Goal: Task Accomplishment & Management: Complete application form

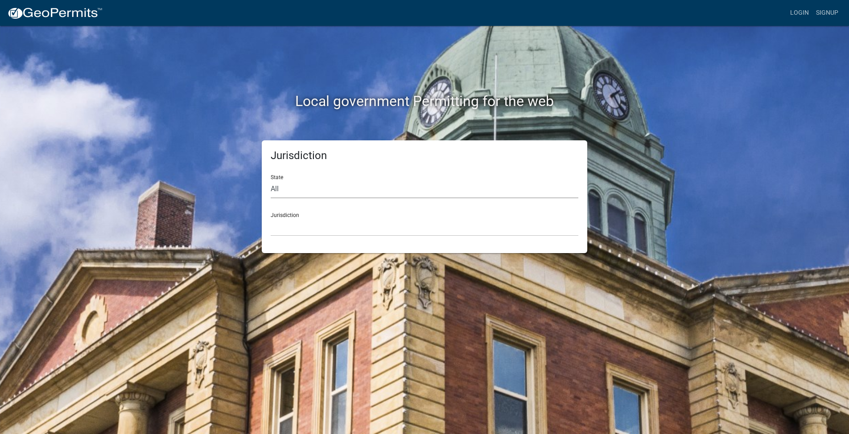
click at [305, 192] on select "All [US_STATE] [US_STATE] [US_STATE] [US_STATE] [US_STATE] [US_STATE] [US_STATE…" at bounding box center [425, 189] width 308 height 18
select select "[US_STATE]"
click at [301, 222] on select "City of [GEOGRAPHIC_DATA], [US_STATE] City of [GEOGRAPHIC_DATA], [US_STATE] Cit…" at bounding box center [425, 227] width 308 height 18
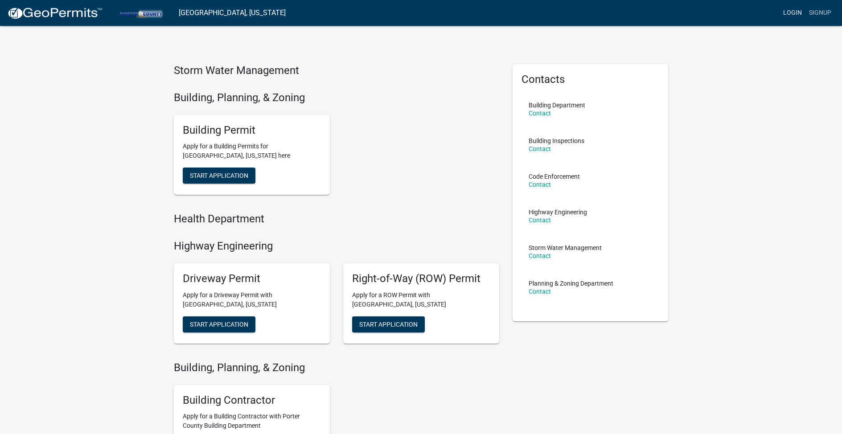
click at [796, 8] on link "Login" at bounding box center [793, 12] width 26 height 17
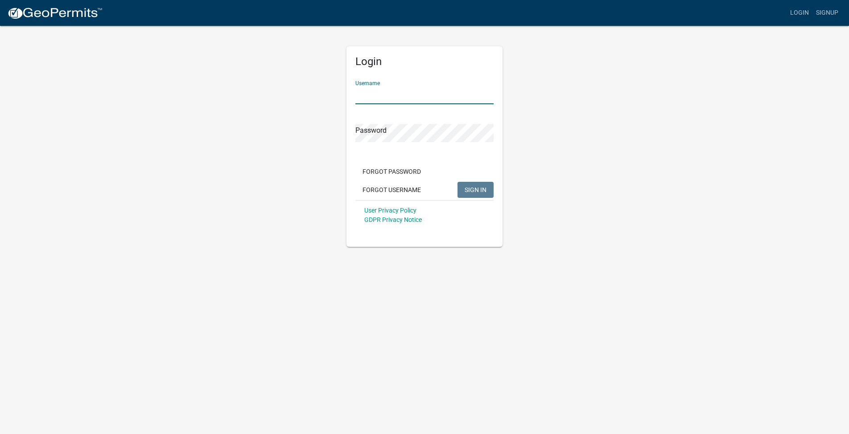
click at [434, 95] on input "Username" at bounding box center [424, 95] width 138 height 18
type input "milktroop"
click at [474, 192] on span "SIGN IN" at bounding box center [476, 189] width 22 height 7
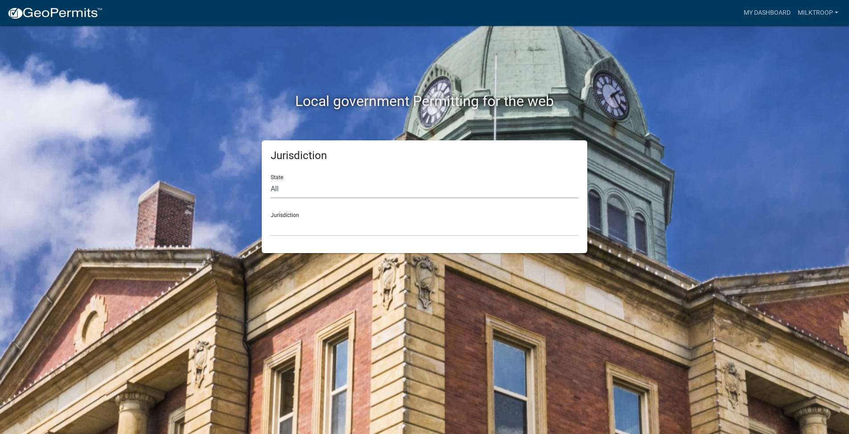
click at [385, 188] on select "All [US_STATE] [US_STATE] [US_STATE] [US_STATE] [US_STATE] [US_STATE] [US_STATE…" at bounding box center [425, 189] width 308 height 18
select select "[US_STATE]"
click at [353, 224] on select "City of [GEOGRAPHIC_DATA], [US_STATE] City of [GEOGRAPHIC_DATA], [US_STATE] Cit…" at bounding box center [425, 227] width 308 height 18
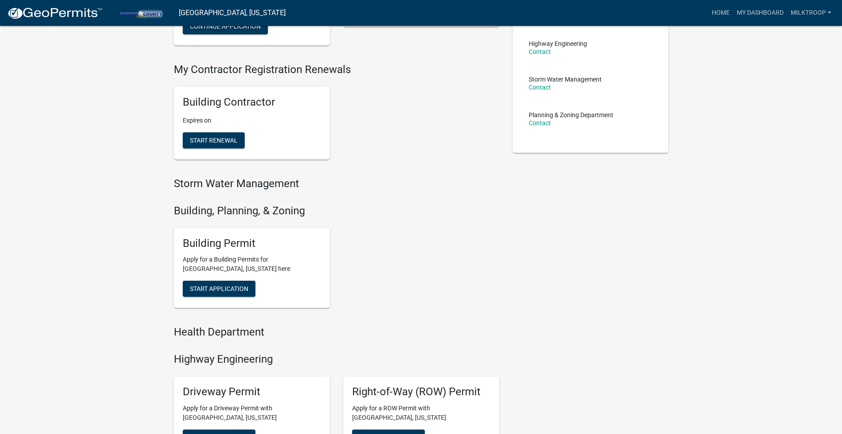
scroll to position [220, 0]
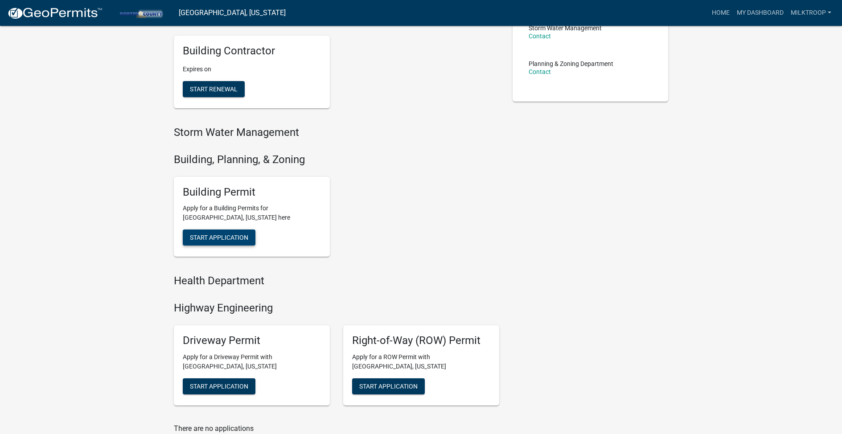
click at [231, 235] on span "Start Application" at bounding box center [219, 237] width 58 height 7
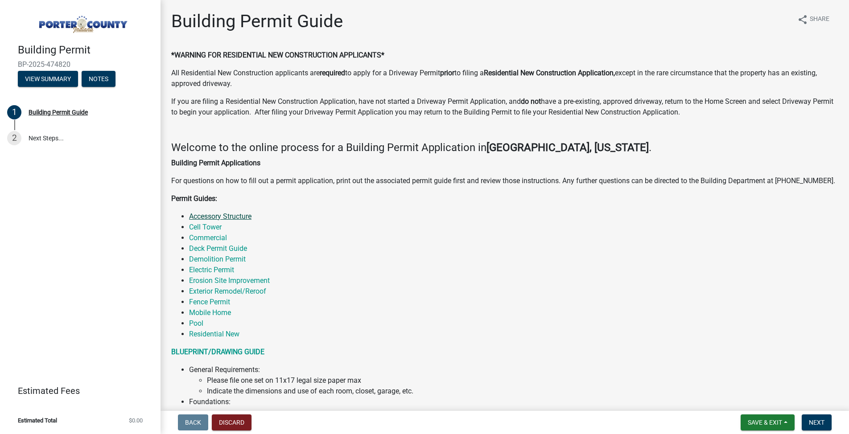
click at [223, 216] on link "Accessory Structure" at bounding box center [220, 216] width 62 height 8
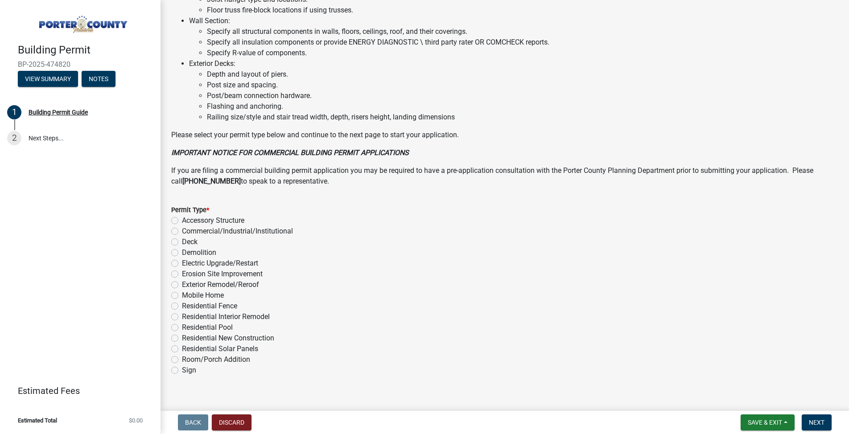
scroll to position [574, 0]
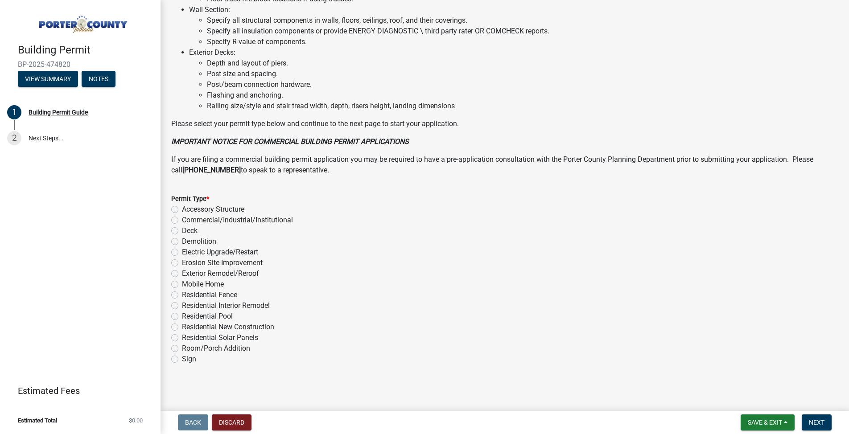
click at [182, 348] on label "Room/Porch Addition" at bounding box center [216, 348] width 68 height 11
click at [182, 348] on input "Room/Porch Addition" at bounding box center [185, 346] width 6 height 6
radio input "true"
click at [814, 425] on span "Next" at bounding box center [817, 422] width 16 height 7
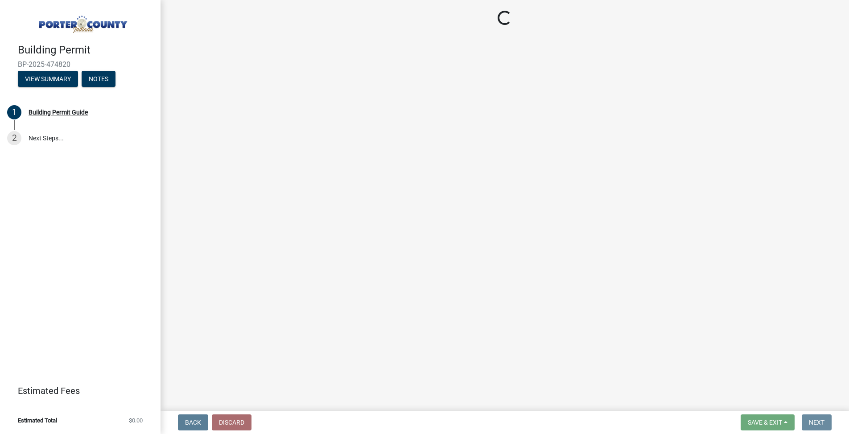
scroll to position [0, 0]
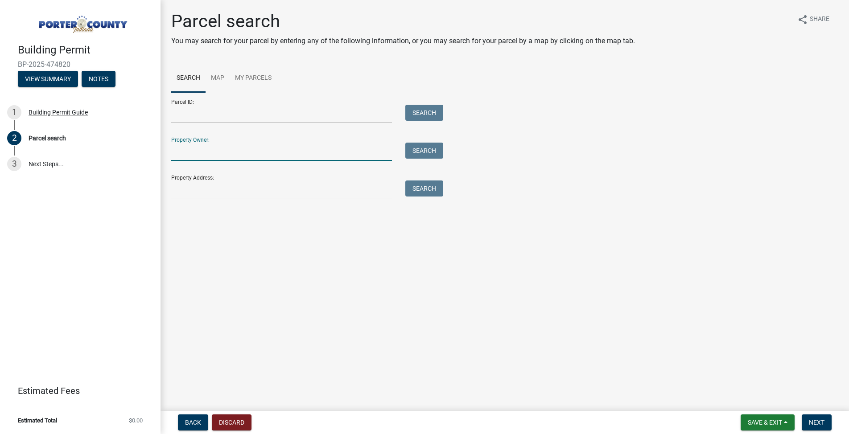
click at [276, 149] on input "Property Owner:" at bounding box center [281, 152] width 221 height 18
click at [253, 187] on input "Property Address:" at bounding box center [281, 190] width 221 height 18
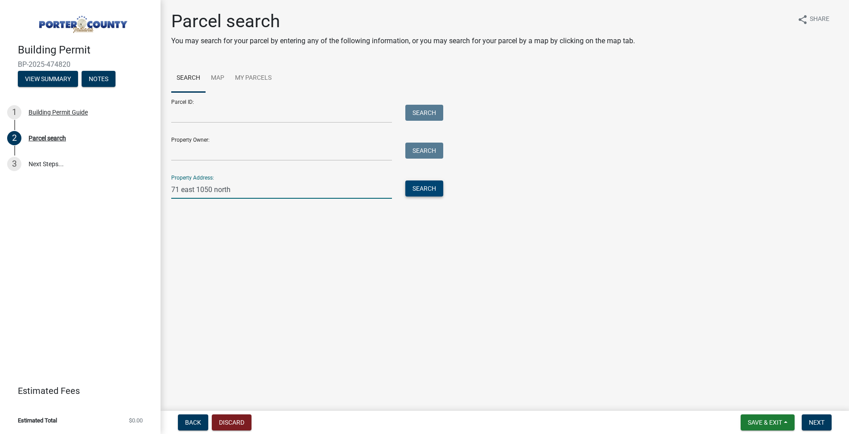
type input "71 east 1050 north"
click at [431, 185] on button "Search" at bounding box center [424, 189] width 38 height 16
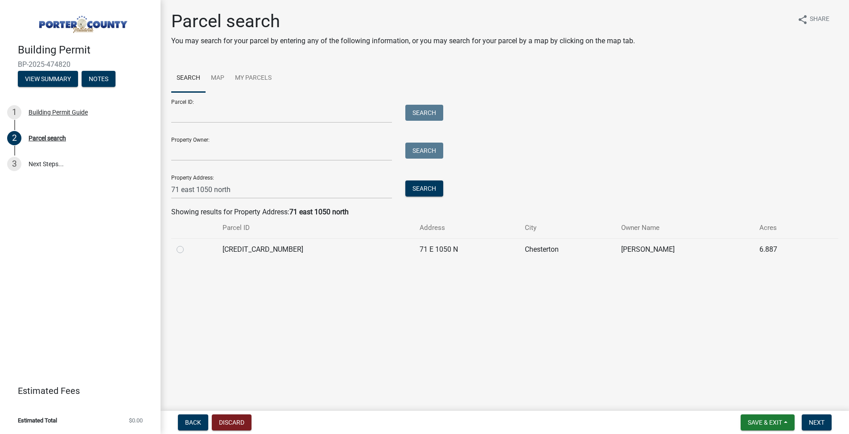
click at [187, 244] on label at bounding box center [187, 244] width 0 height 0
click at [187, 250] on input "radio" at bounding box center [190, 247] width 6 height 6
radio input "true"
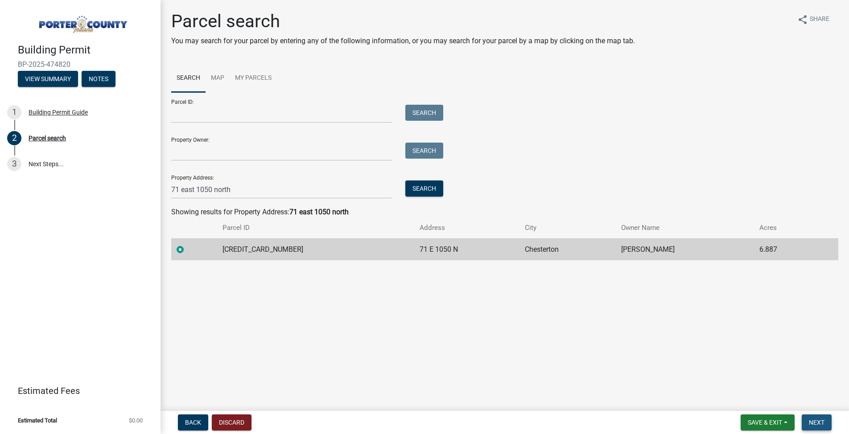
click at [822, 424] on span "Next" at bounding box center [817, 422] width 16 height 7
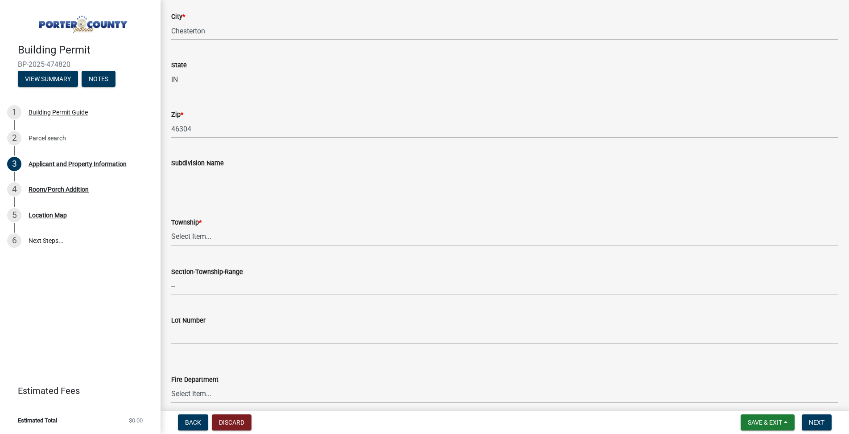
scroll to position [226, 0]
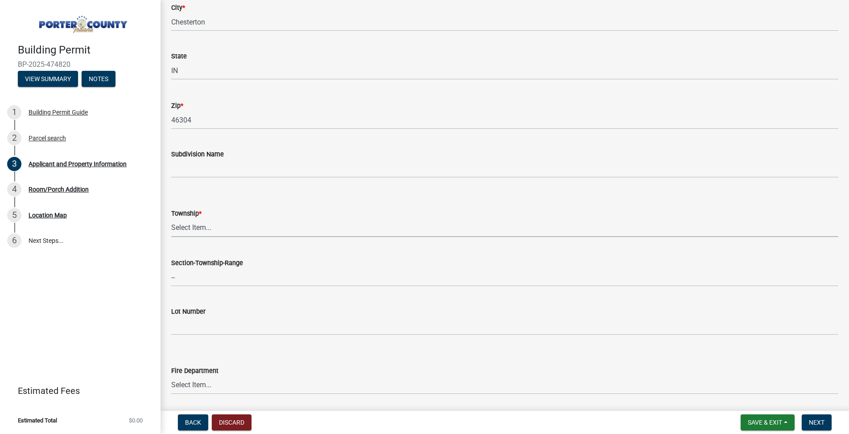
click at [244, 227] on select "Select Item... [PERSON_NAME][GEOGRAPHIC_DATA] [PERSON_NAME][GEOGRAPHIC_DATA] [G…" at bounding box center [504, 228] width 667 height 18
select select "403f4b3c-c23a-4b9f-b6b7-b4f73366513c"
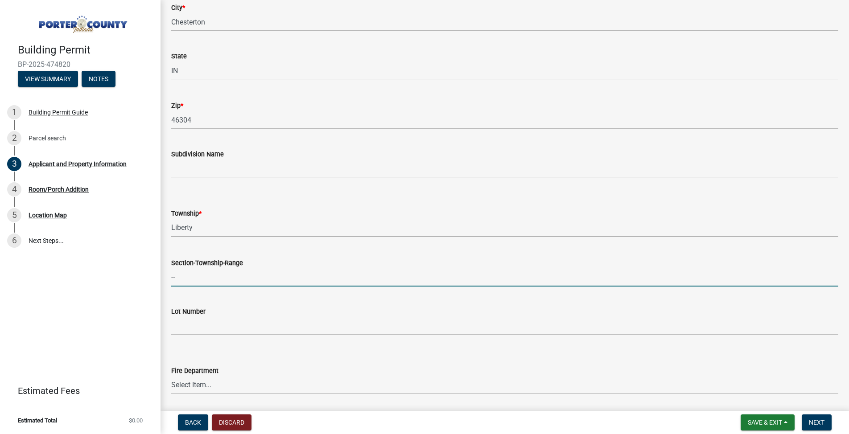
click at [215, 280] on input "--" at bounding box center [504, 277] width 667 height 18
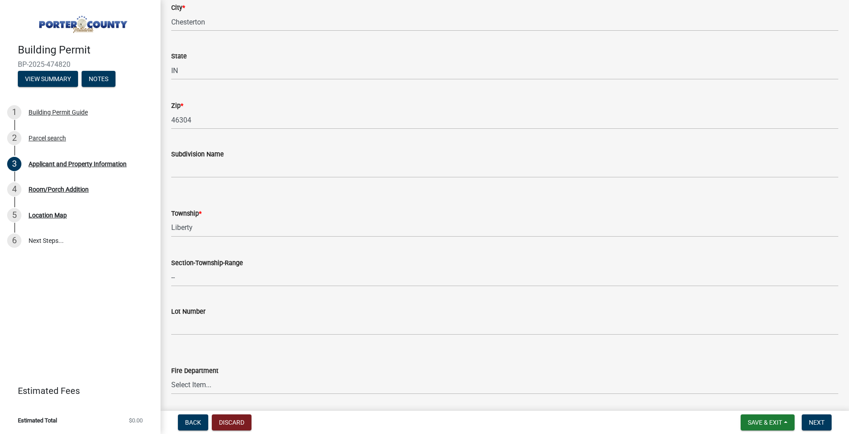
click at [222, 362] on form "Fire Department Select Item... [PERSON_NAME] [PERSON_NAME] Harbor [PERSON_NAME]…" at bounding box center [504, 375] width 667 height 40
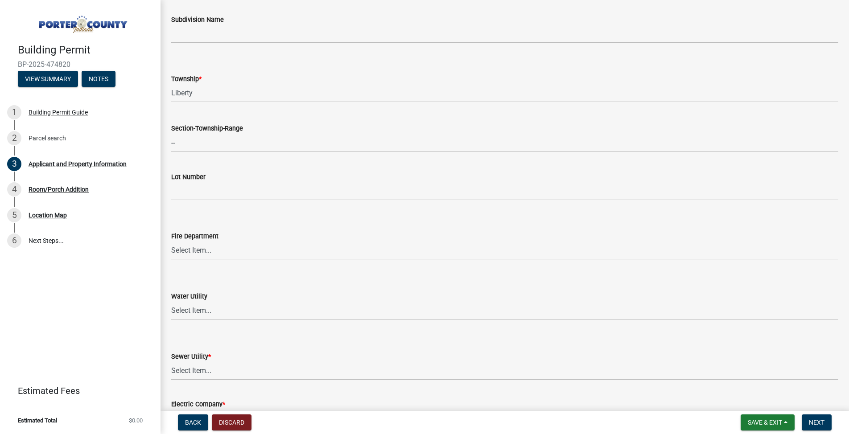
scroll to position [375, 0]
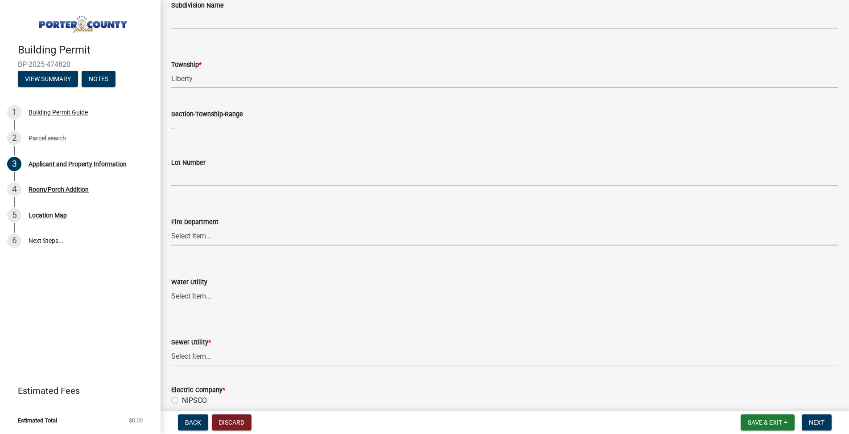
click at [229, 236] on select "Select Item... [PERSON_NAME] [PERSON_NAME] Harbor [PERSON_NAME] Grove [PERSON_N…" at bounding box center [504, 236] width 667 height 18
select select "cab7bb26-0259-4021-a4e9-b3a2d3356afe"
click at [206, 298] on select "Select Item... Aqua [US_STATE] Inc Damon Run [US_STATE] American Water Nature W…" at bounding box center [504, 297] width 667 height 18
select select "b0f6f87b-588c-48c3-b728-322303c6bafe"
click at [216, 355] on select "Select Item... Aqua [US_STATE] Inc Damon Run Falling Waters Lake Eliza - LEACD …" at bounding box center [504, 357] width 667 height 18
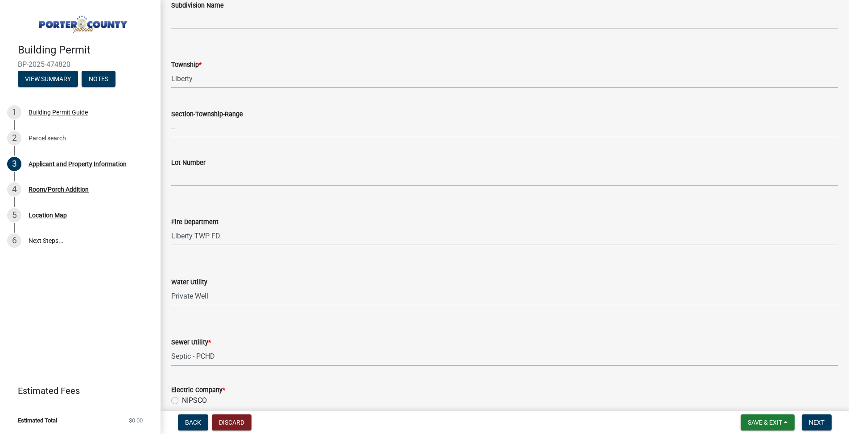
select select "ea6751d4-6bf7-4a16-89ee-f7801ab82aa1"
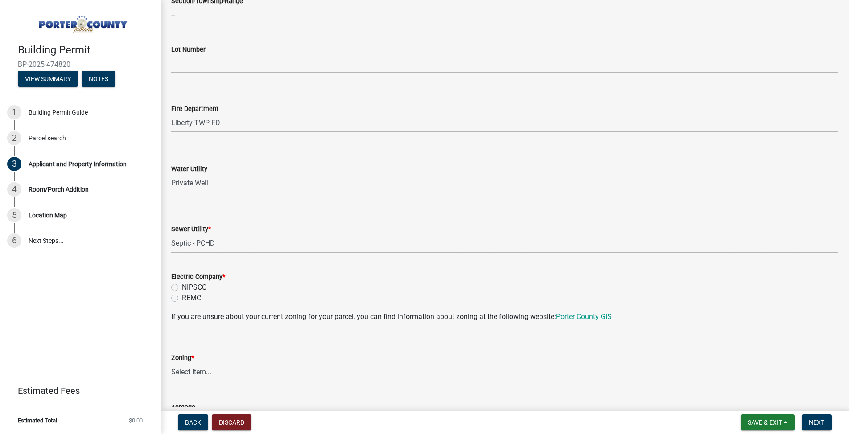
scroll to position [513, 0]
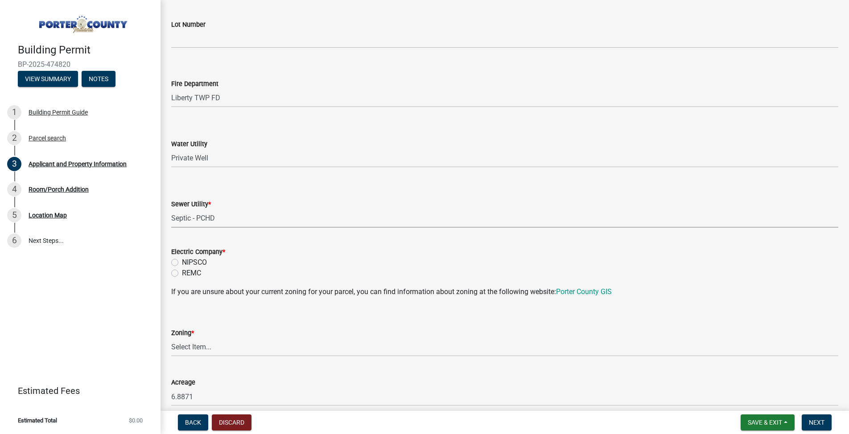
click at [197, 263] on label "NIPSCO" at bounding box center [194, 262] width 25 height 11
click at [188, 263] on input "NIPSCO" at bounding box center [185, 260] width 6 height 6
radio input "true"
click at [242, 348] on select "Select Item... A1 A2 CH CM CN I1 I2 I3 IN MP OT P1 P2 PUD R1 R2 R3 R4 RL RR" at bounding box center [504, 347] width 667 height 18
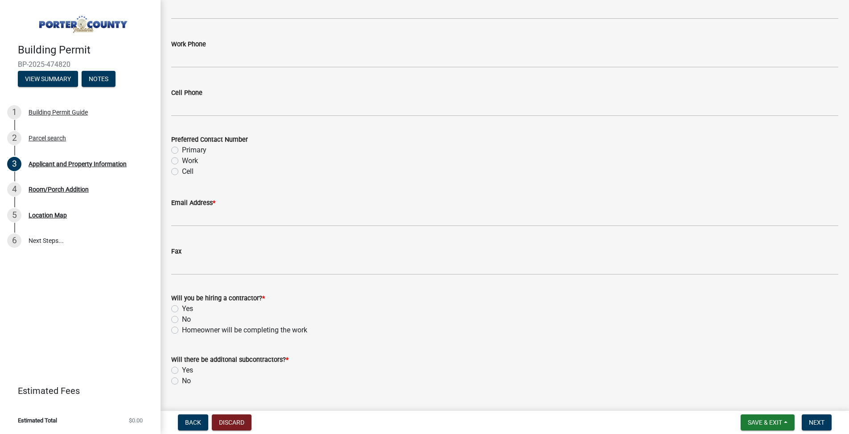
scroll to position [1230, 0]
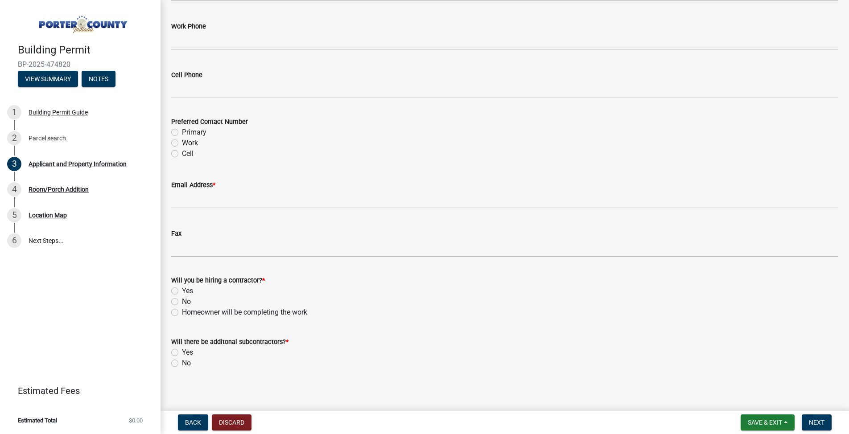
click at [183, 297] on label "Yes" at bounding box center [187, 291] width 11 height 11
click at [183, 292] on input "Yes" at bounding box center [185, 289] width 6 height 6
radio input "true"
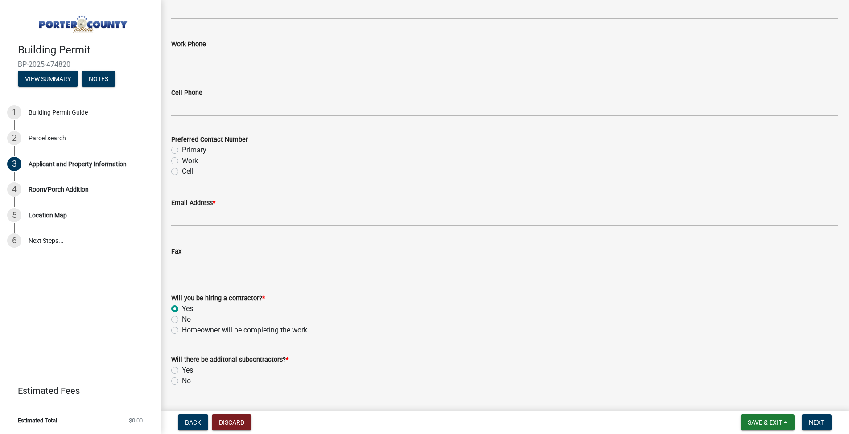
click at [182, 372] on label "Yes" at bounding box center [187, 370] width 11 height 11
click at [182, 371] on input "Yes" at bounding box center [185, 368] width 6 height 6
radio input "true"
click at [182, 174] on label "Cell" at bounding box center [188, 171] width 12 height 11
click at [182, 172] on input "Cell" at bounding box center [185, 169] width 6 height 6
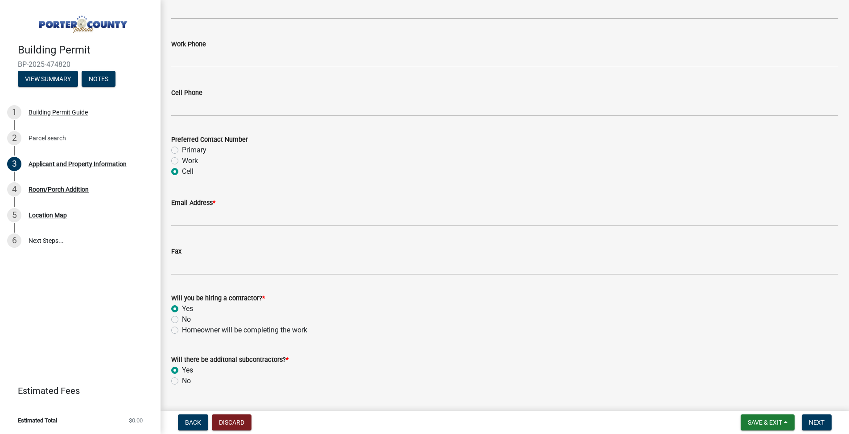
radio input "true"
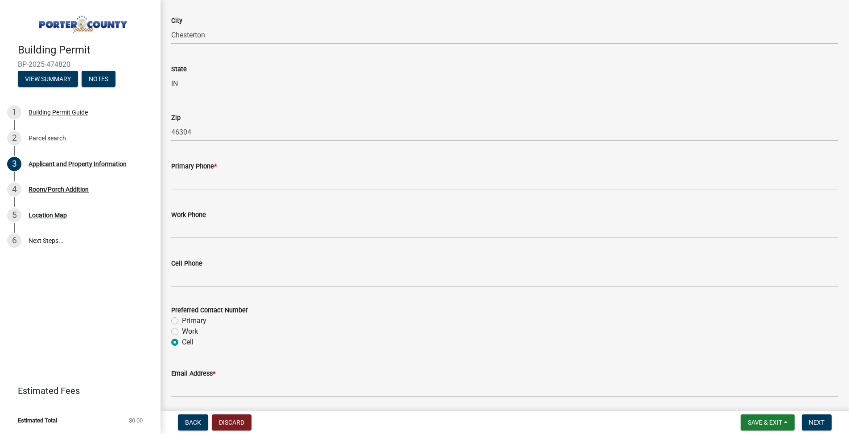
scroll to position [1061, 0]
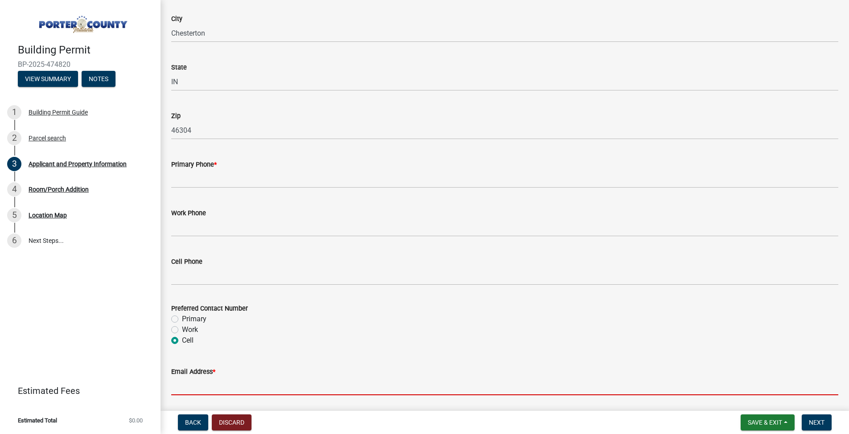
click at [201, 384] on input "Email Address *" at bounding box center [504, 386] width 667 height 18
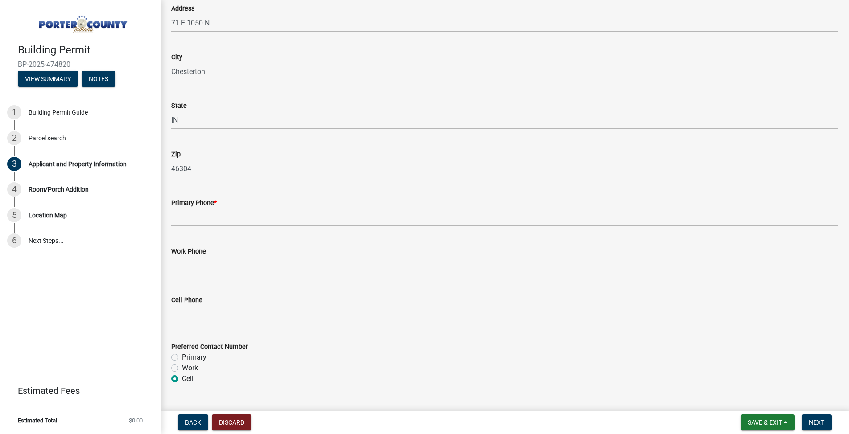
scroll to position [1002, 0]
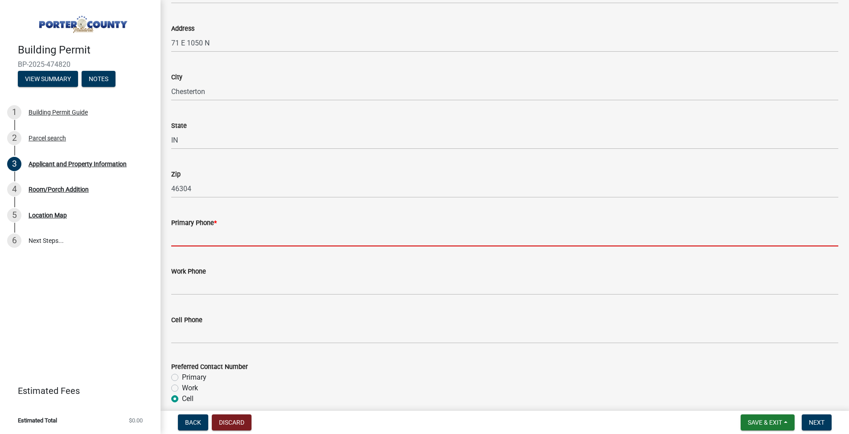
click at [189, 238] on input "Primary Phone *" at bounding box center [504, 237] width 667 height 18
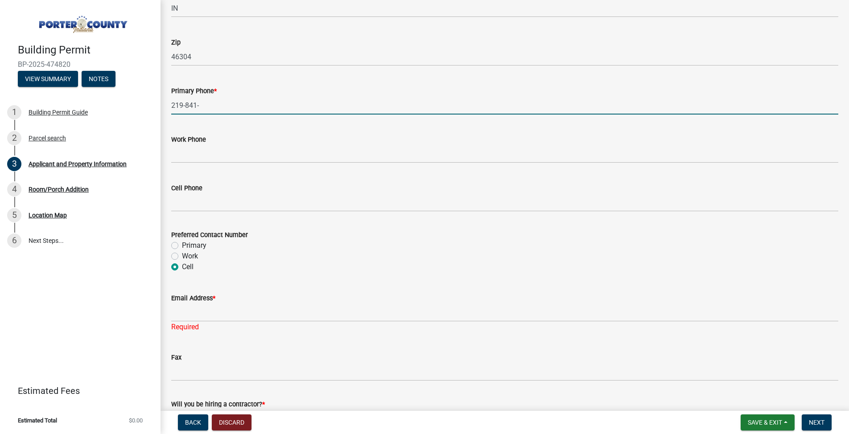
scroll to position [1138, 0]
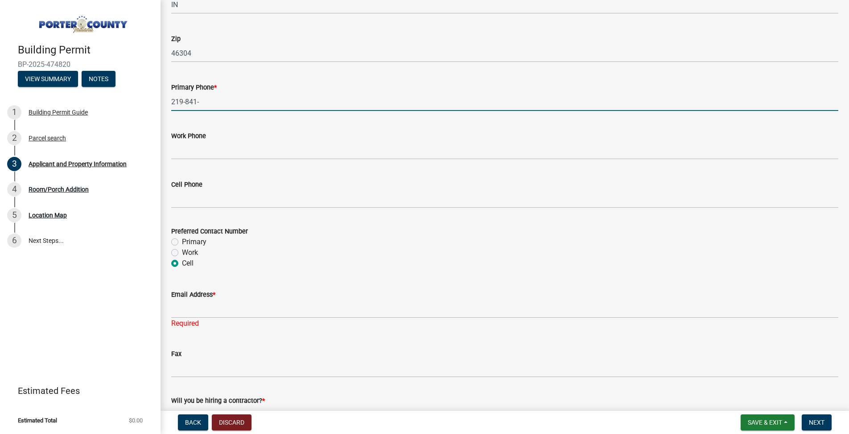
type input "219-841-"
click at [347, 272] on wm-data-entity-input "Preferred Contact Number Primary Work Cell" at bounding box center [504, 246] width 667 height 62
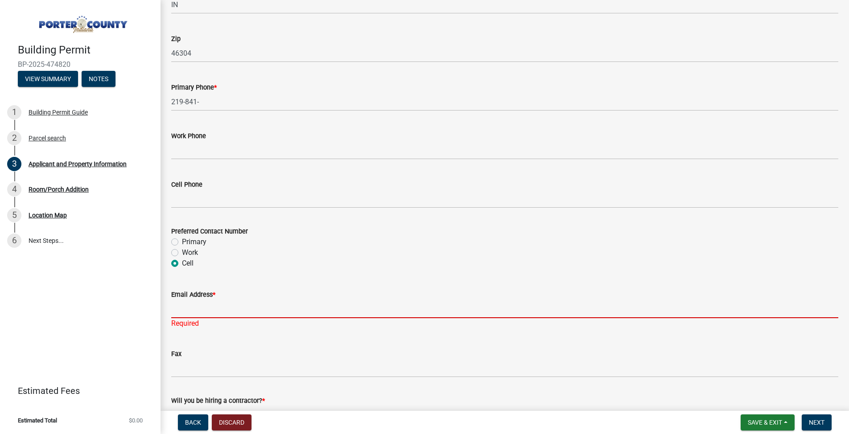
click at [203, 314] on input "Email Address *" at bounding box center [504, 309] width 667 height 18
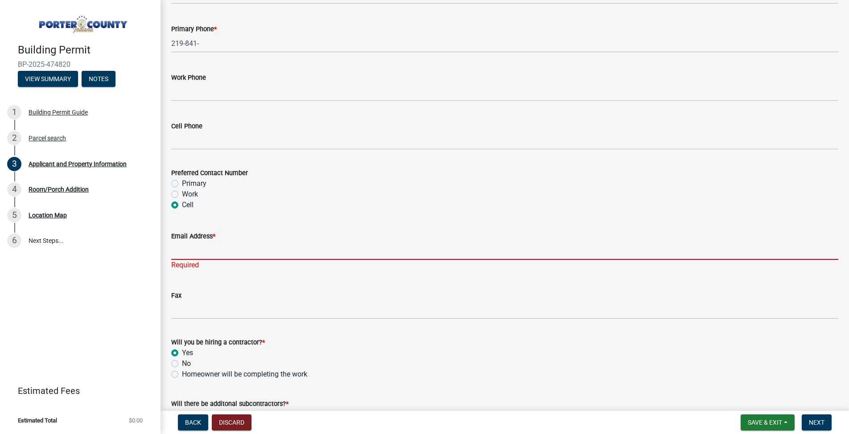
scroll to position [1262, 0]
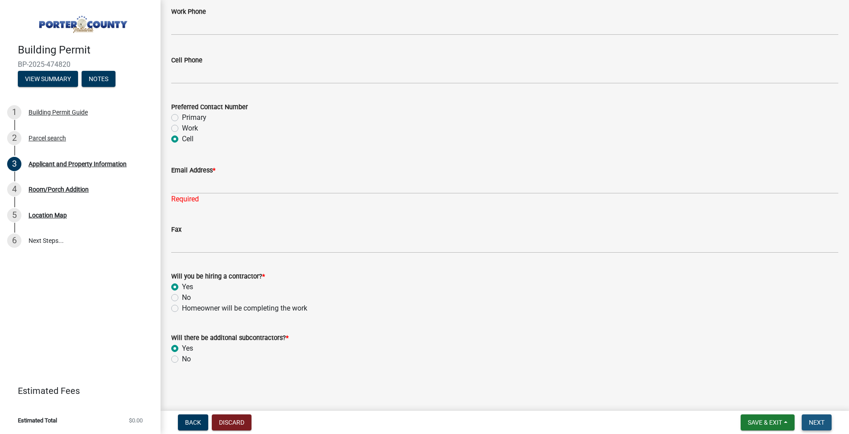
click at [821, 420] on span "Next" at bounding box center [817, 422] width 16 height 7
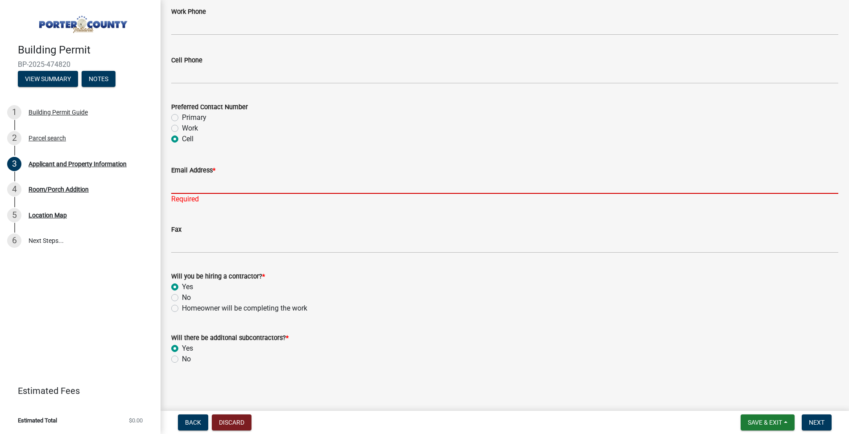
click at [197, 189] on input "Email Address *" at bounding box center [504, 185] width 667 height 18
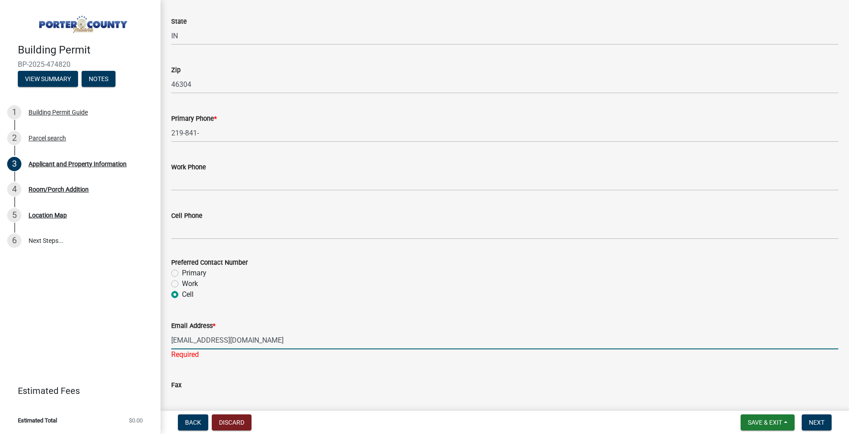
scroll to position [1089, 0]
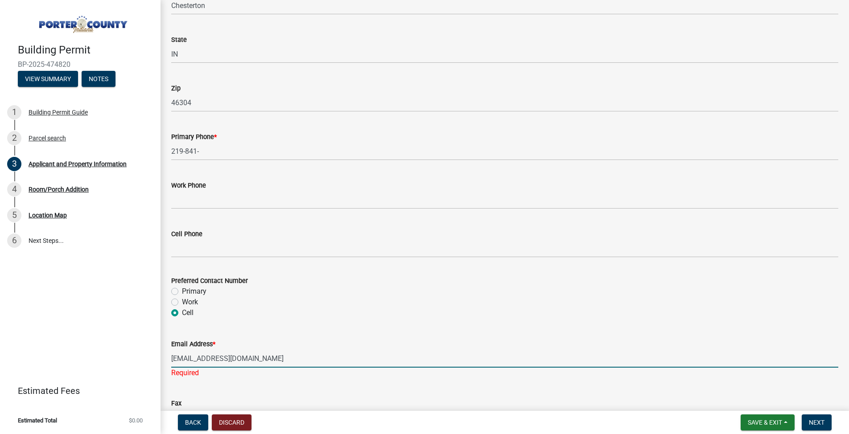
type input "[EMAIL_ADDRESS][DOMAIN_NAME]"
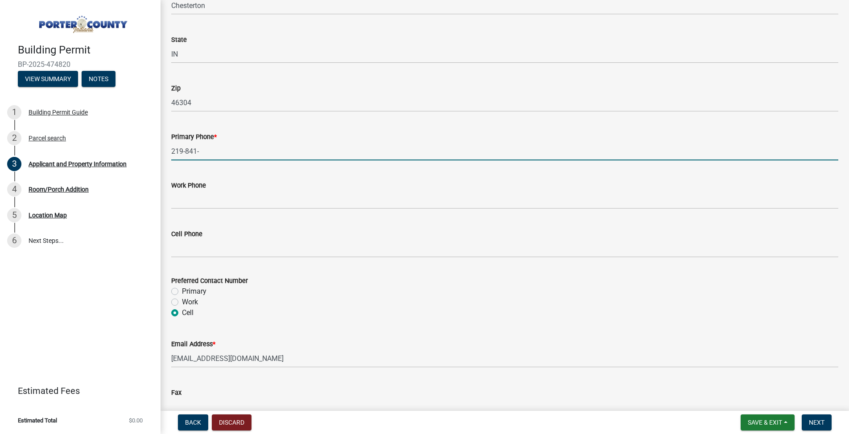
drag, startPoint x: 210, startPoint y: 149, endPoint x: 186, endPoint y: 150, distance: 24.1
click at [186, 150] on input "219-841-" at bounding box center [504, 151] width 667 height 18
type input "[PHONE_NUMBER]"
click at [446, 297] on div "Work" at bounding box center [504, 302] width 667 height 11
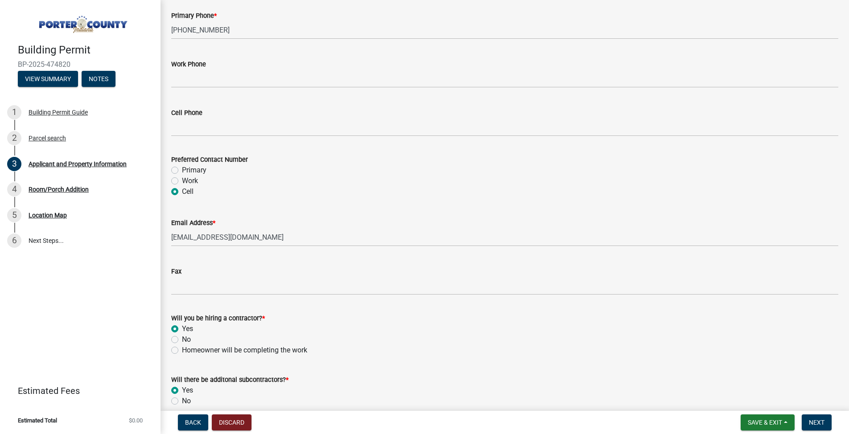
scroll to position [1252, 0]
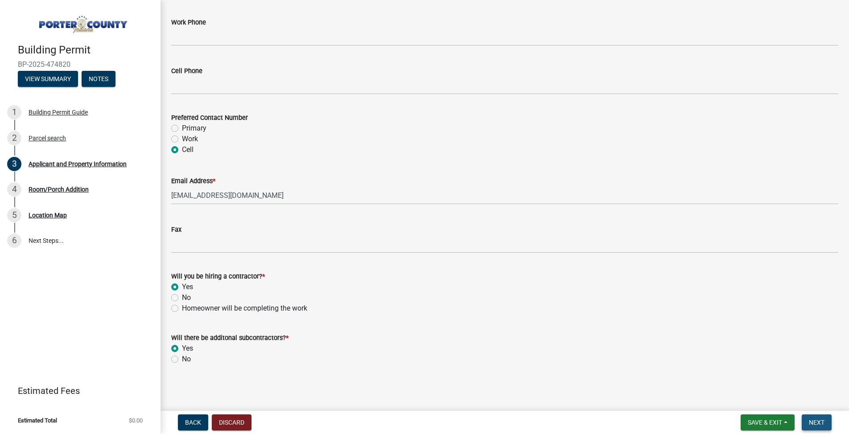
click at [815, 421] on span "Next" at bounding box center [817, 422] width 16 height 7
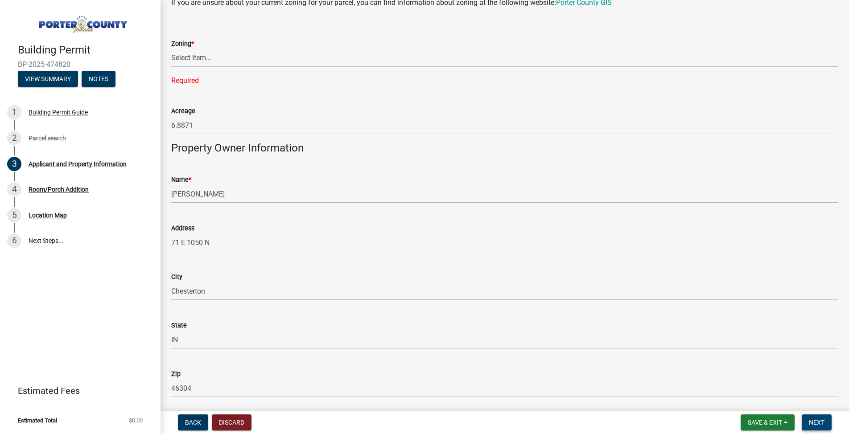
scroll to position [714, 0]
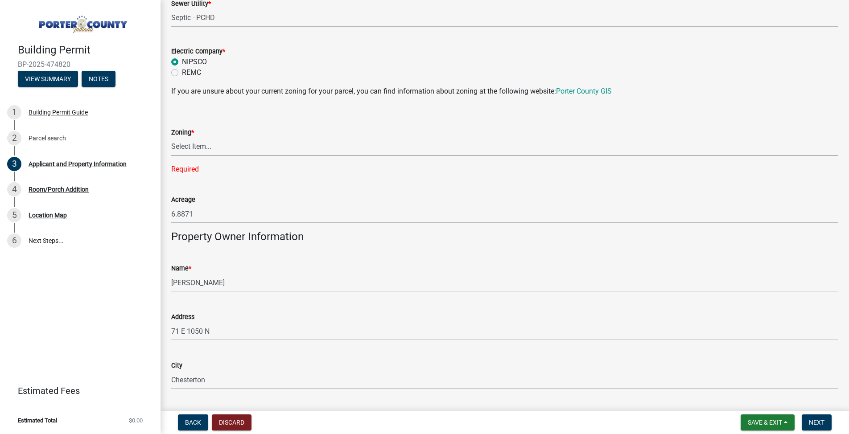
click at [229, 145] on select "Select Item... A1 A2 CH CM CN I1 I2 I3 IN MP OT P1 P2 PUD R1 R2 R3 R4 RL RR" at bounding box center [504, 147] width 667 height 18
select select "e2d1b1d7-ccc9-456b-9e96-e16306515997"
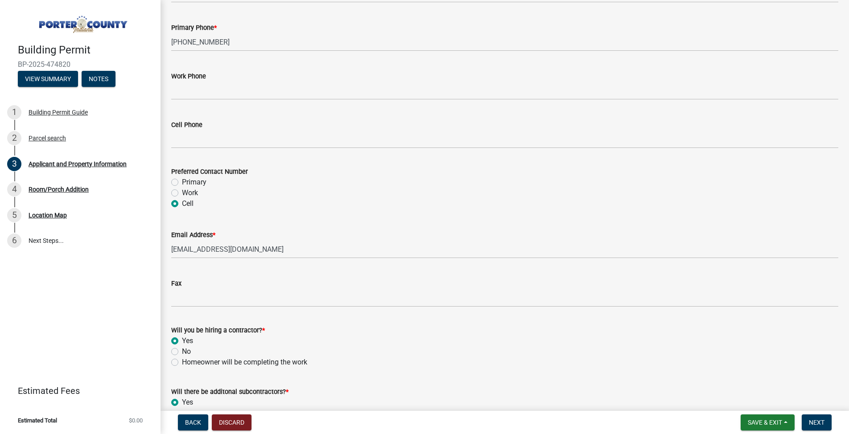
scroll to position [1234, 0]
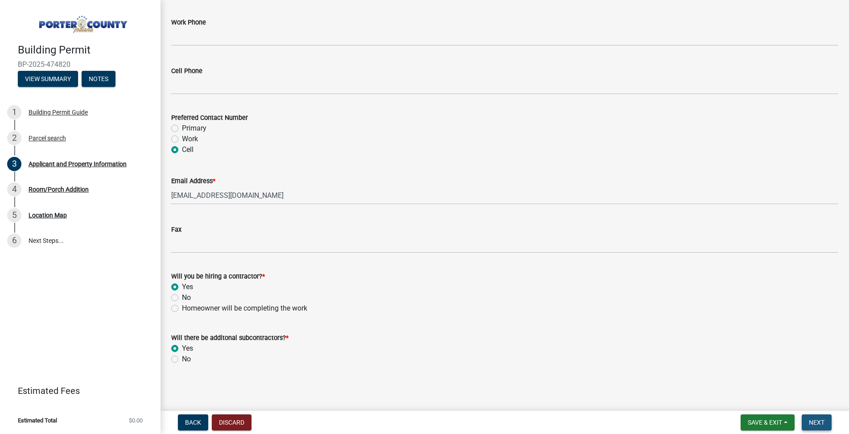
click at [825, 417] on button "Next" at bounding box center [817, 423] width 30 height 16
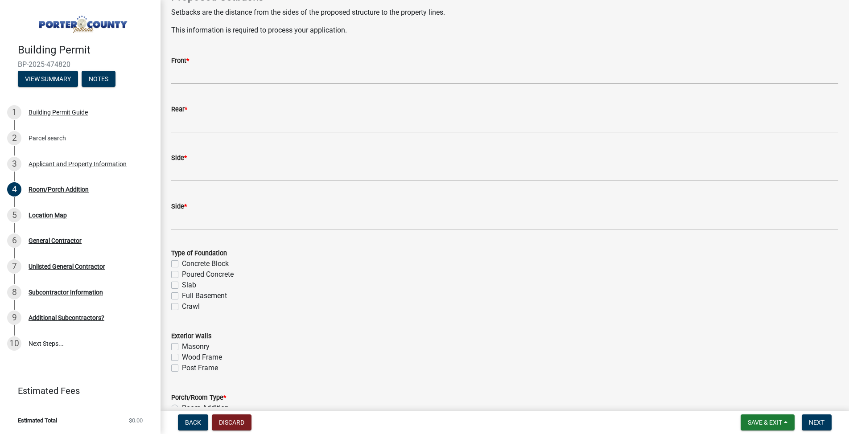
scroll to position [352, 0]
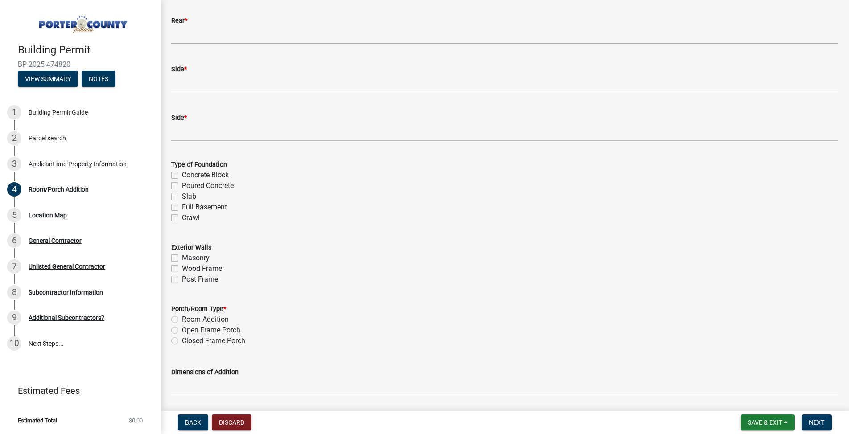
click at [202, 186] on label "Poured Concrete" at bounding box center [208, 186] width 52 height 11
click at [188, 186] on input "Poured Concrete" at bounding box center [185, 184] width 6 height 6
checkbox input "true"
checkbox input "false"
checkbox input "true"
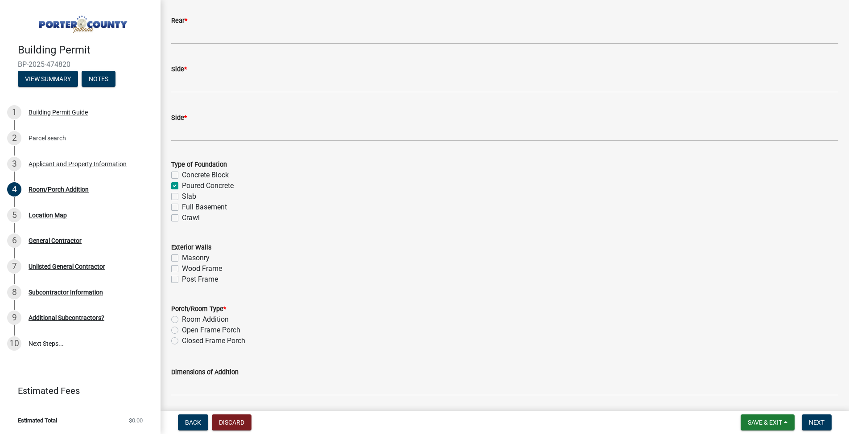
checkbox input "false"
click at [194, 219] on label "Crawl" at bounding box center [191, 218] width 18 height 11
click at [188, 219] on input "Crawl" at bounding box center [185, 216] width 6 height 6
checkbox input "true"
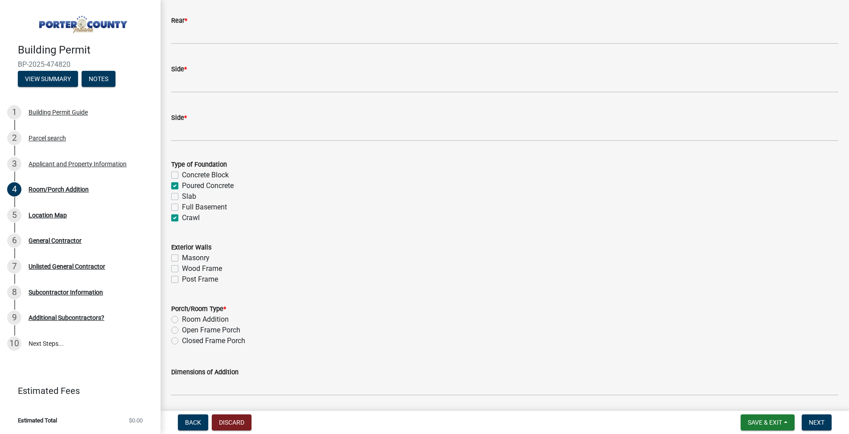
checkbox input "false"
checkbox input "true"
checkbox input "false"
checkbox input "true"
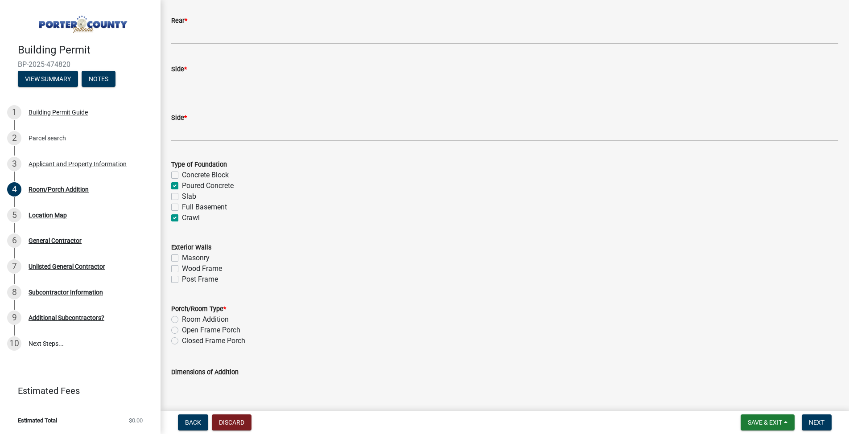
click at [209, 269] on label "Wood Frame" at bounding box center [202, 269] width 40 height 11
click at [188, 269] on input "Wood Frame" at bounding box center [185, 267] width 6 height 6
checkbox input "true"
checkbox input "false"
checkbox input "true"
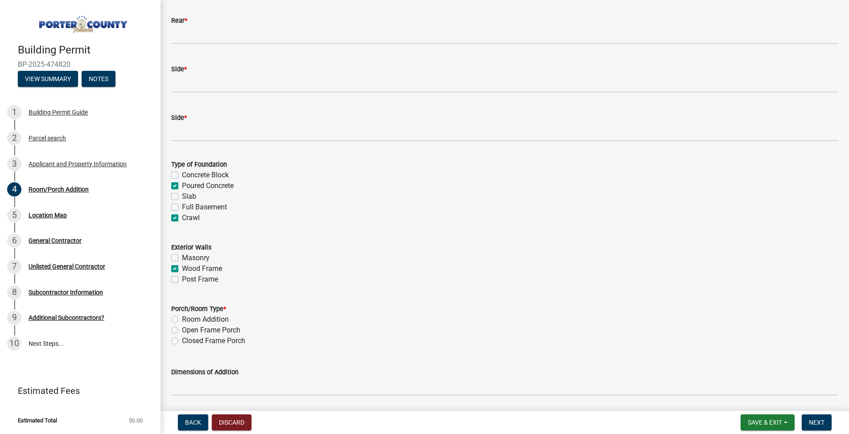
checkbox input "false"
click at [215, 318] on label "Room Addition" at bounding box center [205, 319] width 47 height 11
click at [188, 318] on input "Room Addition" at bounding box center [185, 317] width 6 height 6
radio input "true"
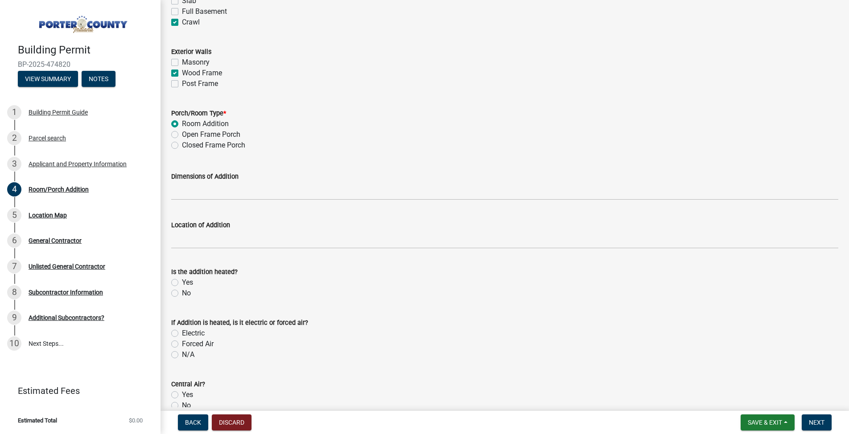
scroll to position [550, 0]
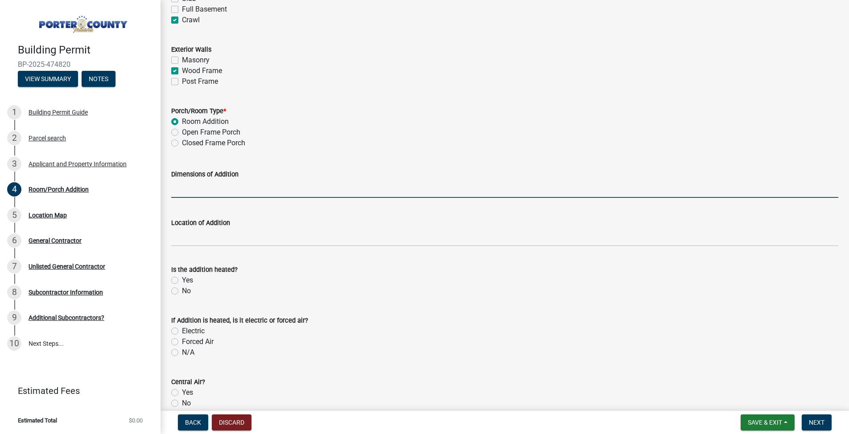
click at [180, 191] on input "Dimensions of Addition" at bounding box center [504, 189] width 667 height 18
type input "50x40"
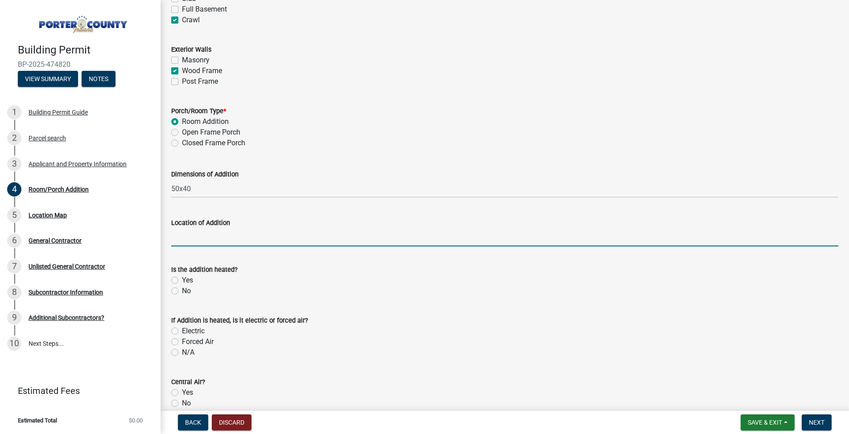
click at [227, 242] on input "Location of Addition" at bounding box center [504, 237] width 667 height 18
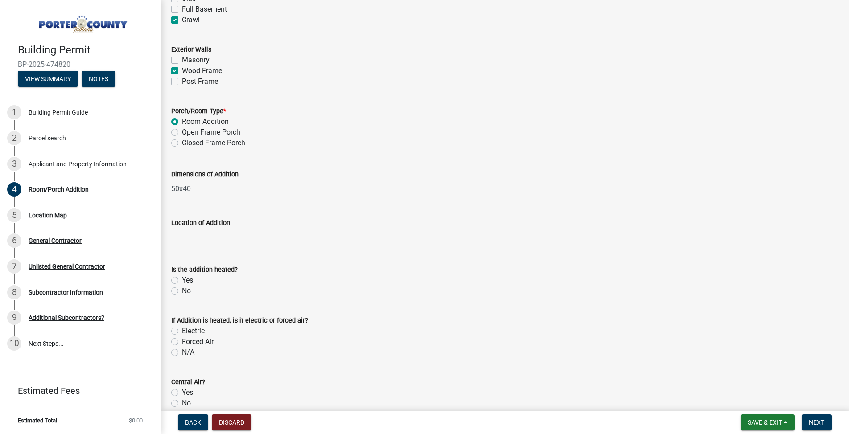
click at [190, 279] on label "Yes" at bounding box center [187, 280] width 11 height 11
click at [188, 279] on input "Yes" at bounding box center [185, 278] width 6 height 6
radio input "true"
click at [212, 345] on label "Forced Air" at bounding box center [198, 342] width 32 height 11
click at [188, 342] on input "Forced Air" at bounding box center [185, 340] width 6 height 6
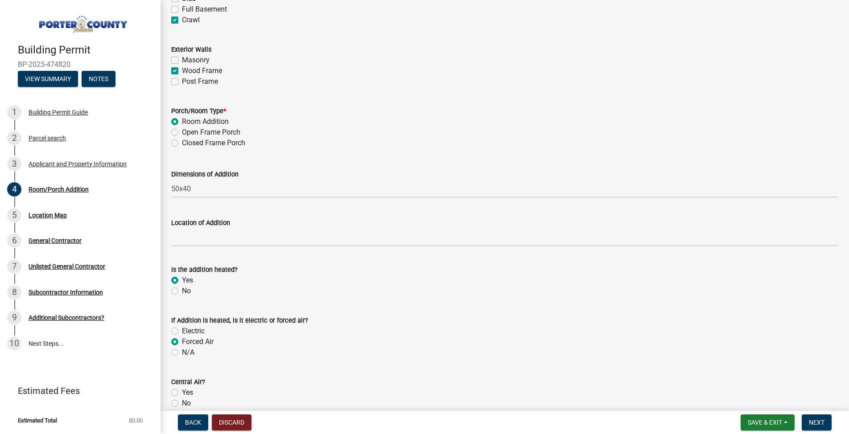
radio input "true"
click at [188, 389] on label "Yes" at bounding box center [187, 393] width 11 height 11
click at [188, 389] on input "Yes" at bounding box center [185, 391] width 6 height 6
radio input "true"
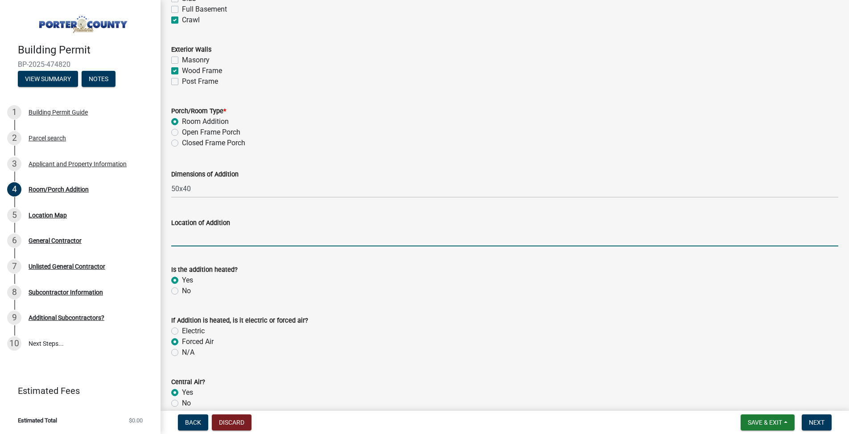
click at [195, 232] on input "Location of Addition" at bounding box center [504, 237] width 667 height 18
type input "South West of Home"
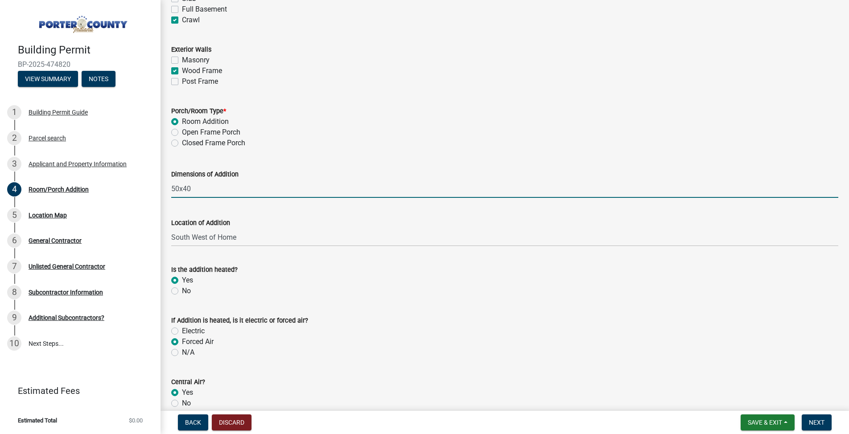
click at [355, 192] on input "50x40" at bounding box center [504, 189] width 667 height 18
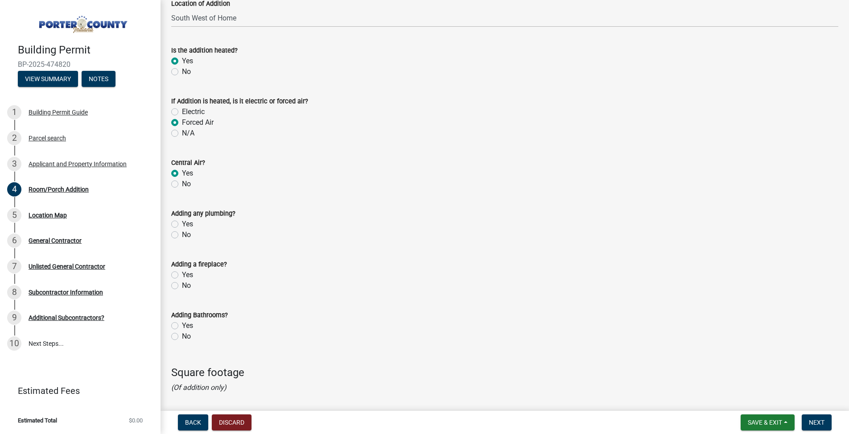
scroll to position [771, 0]
click at [187, 224] on label "Yes" at bounding box center [187, 222] width 11 height 11
click at [187, 223] on input "Yes" at bounding box center [185, 220] width 6 height 6
radio input "true"
click at [188, 284] on label "No" at bounding box center [186, 284] width 9 height 11
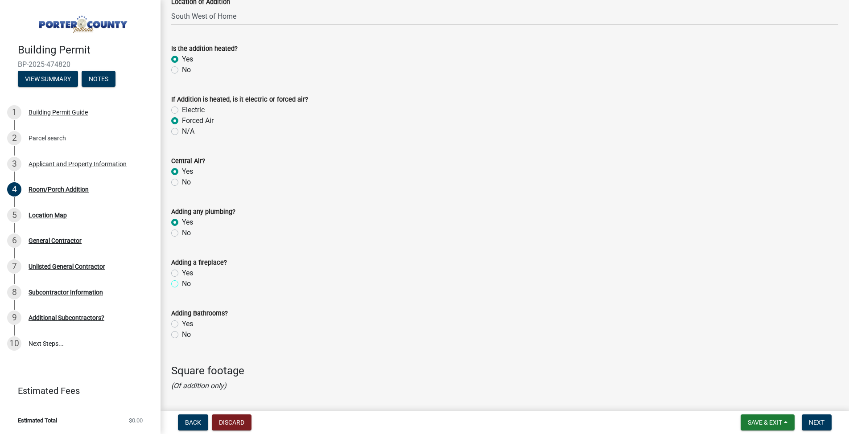
click at [188, 284] on input "No" at bounding box center [185, 282] width 6 height 6
radio input "true"
click at [188, 324] on label "Yes" at bounding box center [187, 324] width 11 height 11
click at [188, 324] on input "Yes" at bounding box center [185, 322] width 6 height 6
radio input "true"
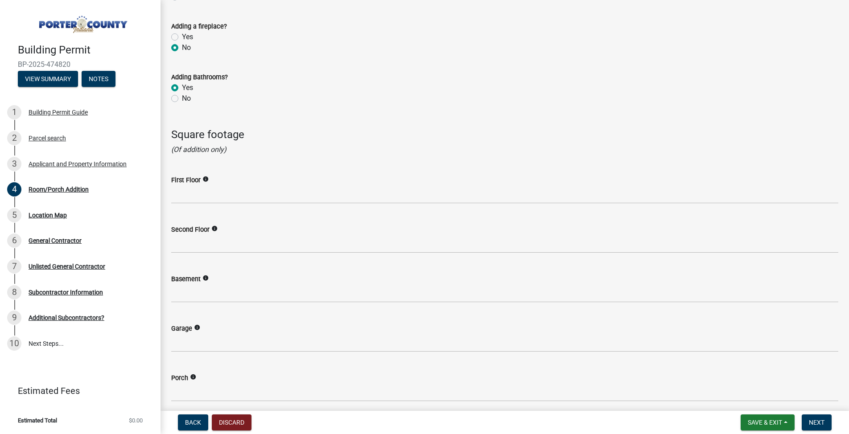
scroll to position [980, 0]
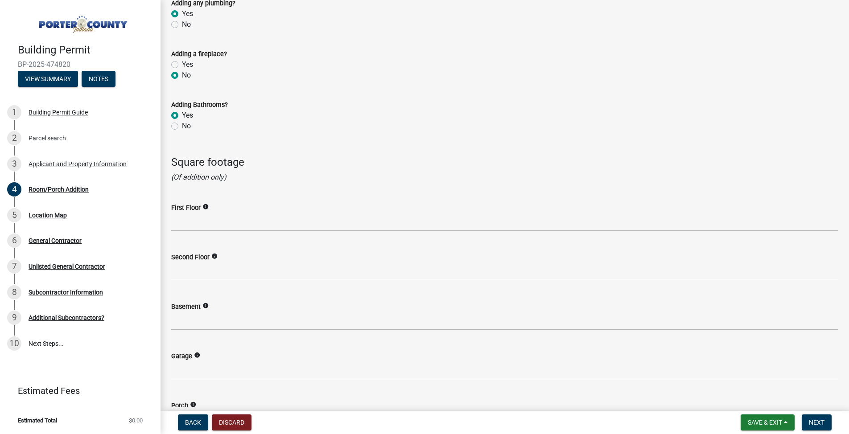
click at [204, 207] on icon "info" at bounding box center [205, 207] width 6 height 6
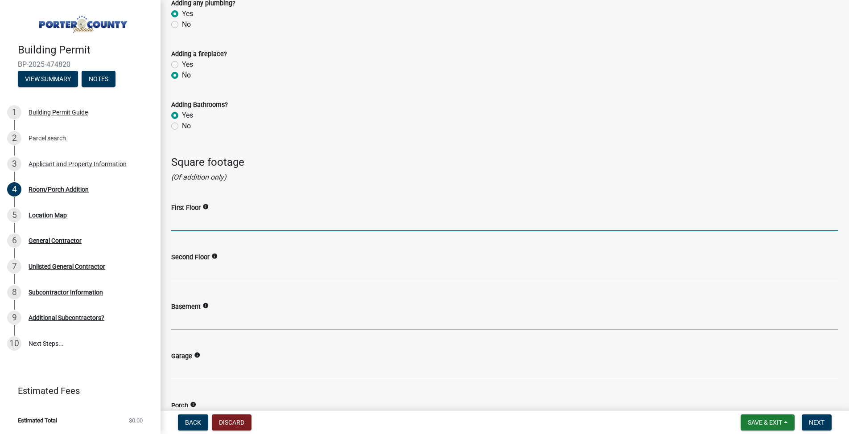
click at [192, 225] on input "text" at bounding box center [504, 222] width 667 height 18
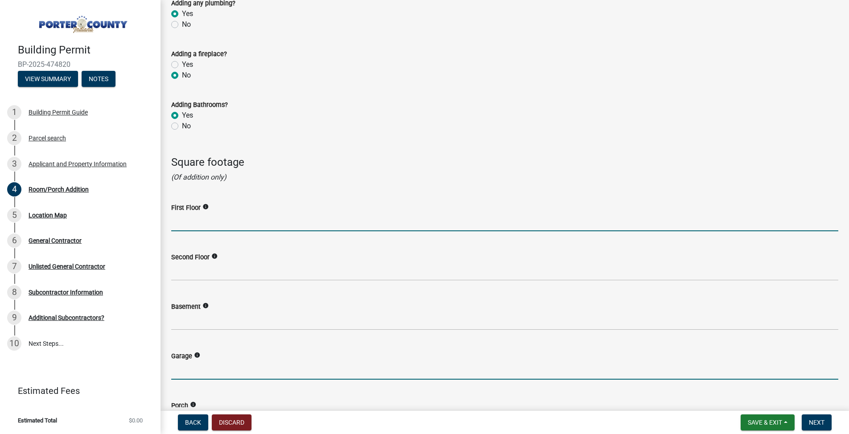
click at [213, 372] on input "text" at bounding box center [504, 371] width 667 height 18
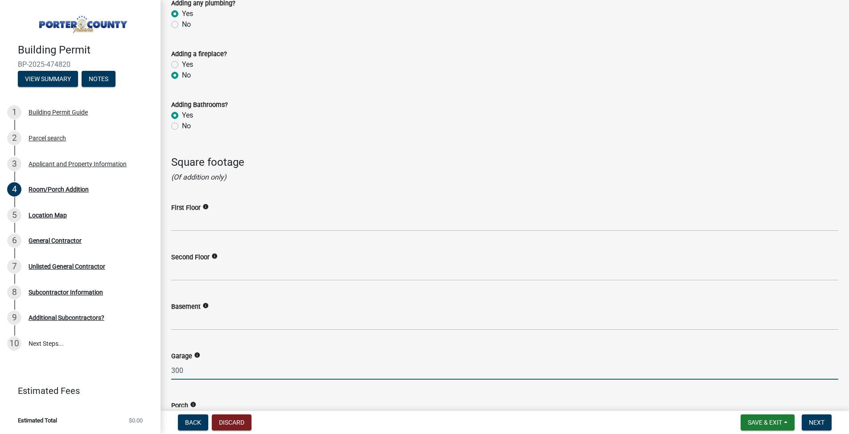
drag, startPoint x: 185, startPoint y: 372, endPoint x: 172, endPoint y: 369, distance: 12.9
click at [172, 369] on input "300" at bounding box center [504, 371] width 667 height 18
type input "300"
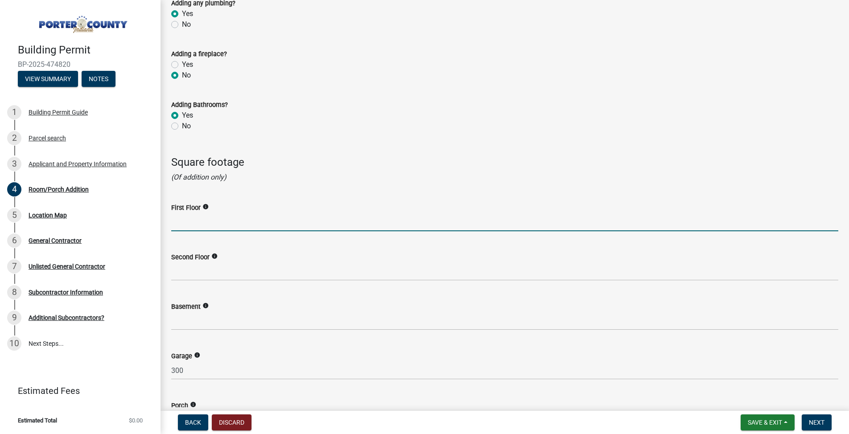
click at [218, 224] on input "text" at bounding box center [504, 222] width 667 height 18
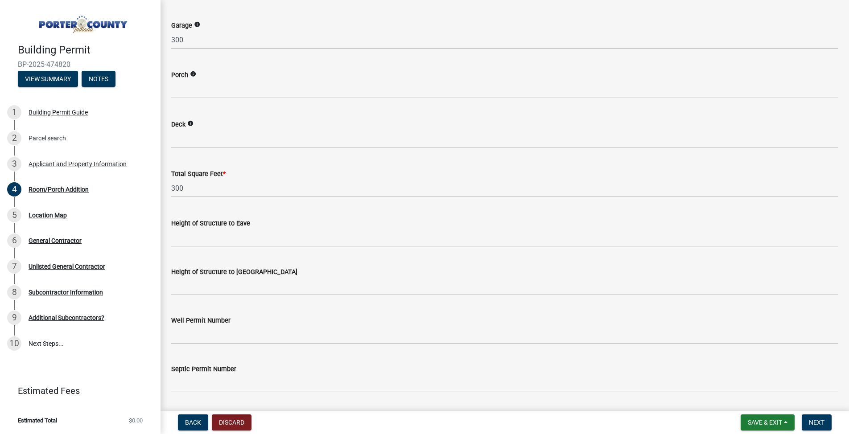
scroll to position [1332, 0]
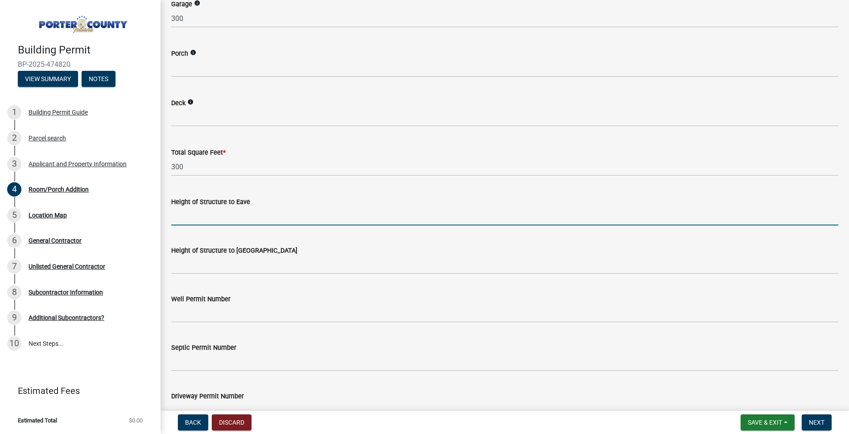
click at [194, 218] on input "Height of Structure to Eave" at bounding box center [504, 216] width 667 height 18
type input "10'"
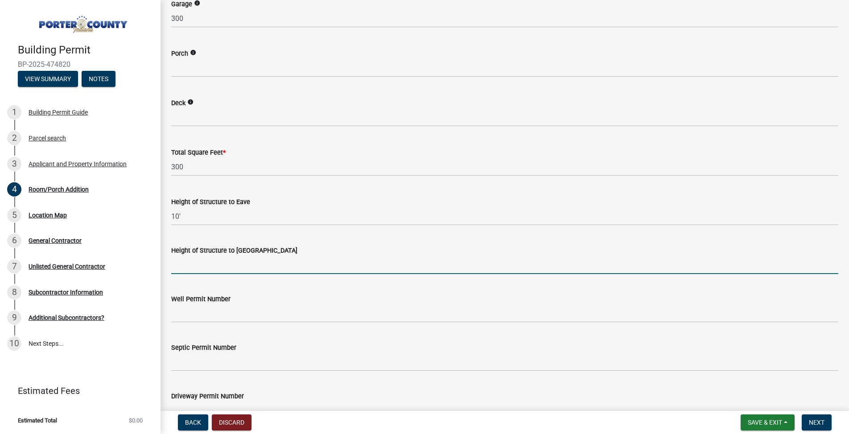
click at [191, 269] on input "Height of Structure to [GEOGRAPHIC_DATA]" at bounding box center [504, 265] width 667 height 18
type input "22'"
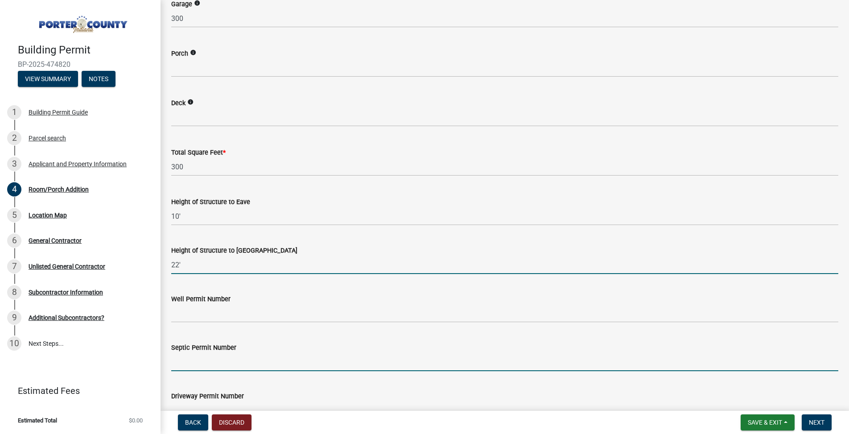
click at [186, 365] on input "Septic Permit Number" at bounding box center [504, 362] width 667 height 18
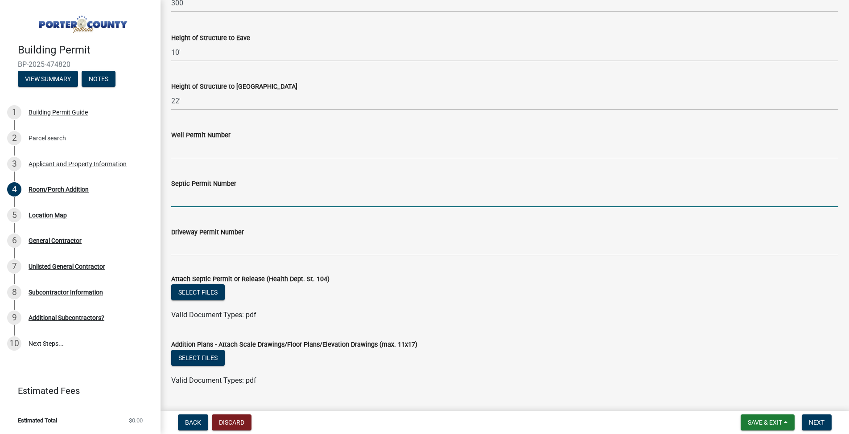
scroll to position [1518, 0]
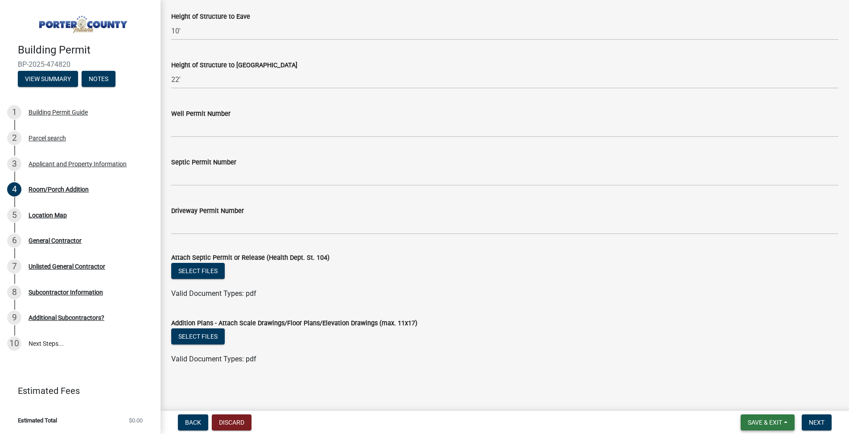
click at [742, 421] on button "Save & Exit" at bounding box center [768, 423] width 54 height 16
click at [741, 378] on button "Save" at bounding box center [758, 377] width 71 height 21
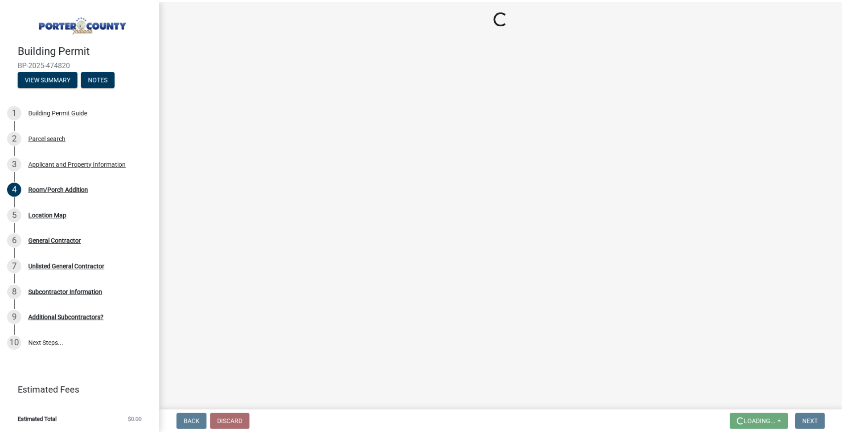
scroll to position [0, 0]
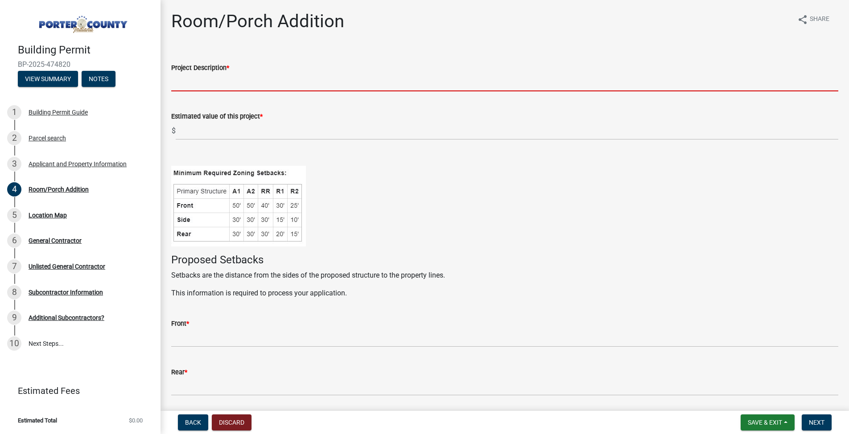
click at [195, 82] on input "Project Description *" at bounding box center [504, 82] width 667 height 18
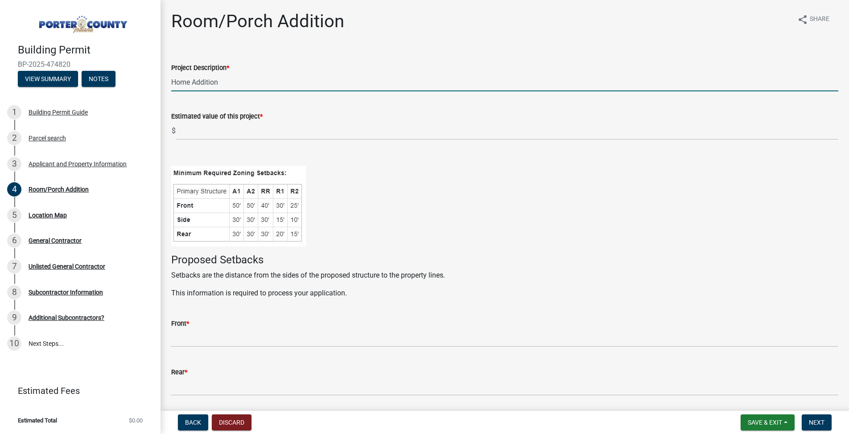
type input "Home Addition"
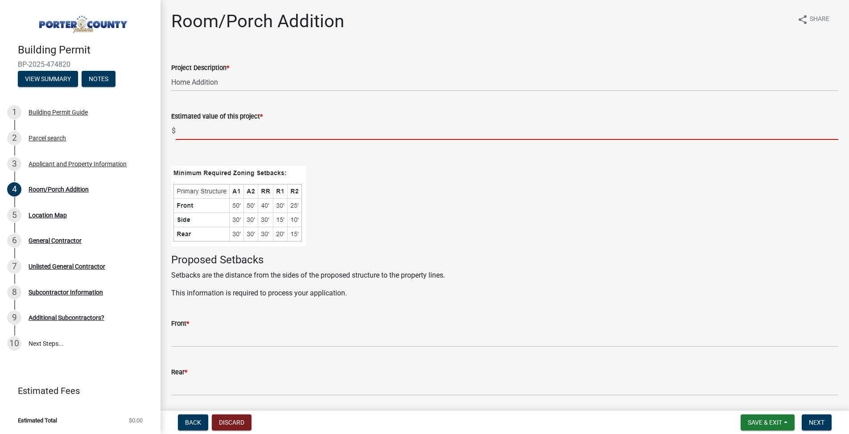
click at [195, 134] on input "text" at bounding box center [507, 131] width 663 height 18
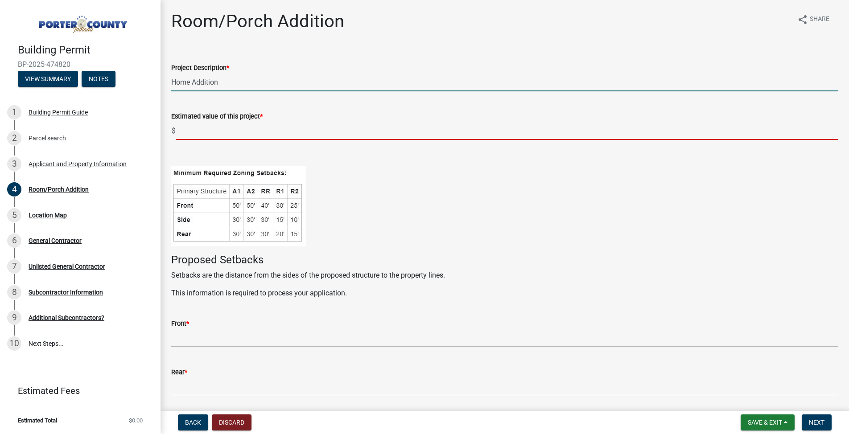
click at [228, 83] on input "Home Addition" at bounding box center [504, 82] width 667 height 18
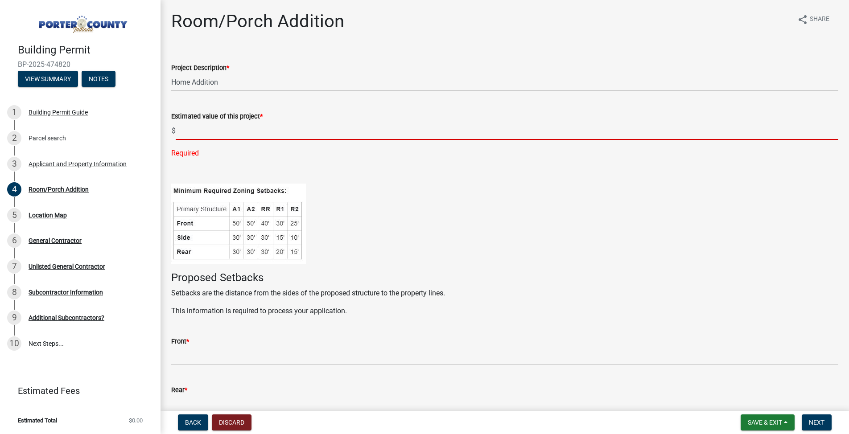
click at [203, 130] on input "text" at bounding box center [507, 131] width 663 height 18
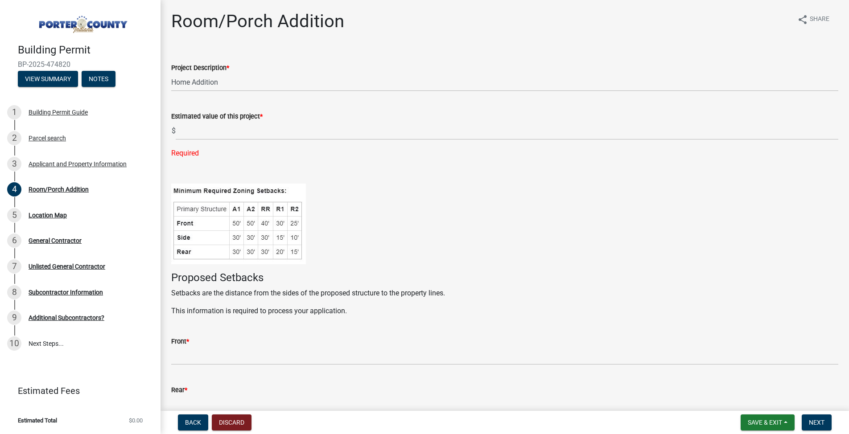
click at [258, 114] on label "Estimated value of this project *" at bounding box center [216, 117] width 91 height 6
click at [260, 115] on span "*" at bounding box center [261, 117] width 3 height 8
click at [172, 131] on span "$" at bounding box center [173, 131] width 5 height 18
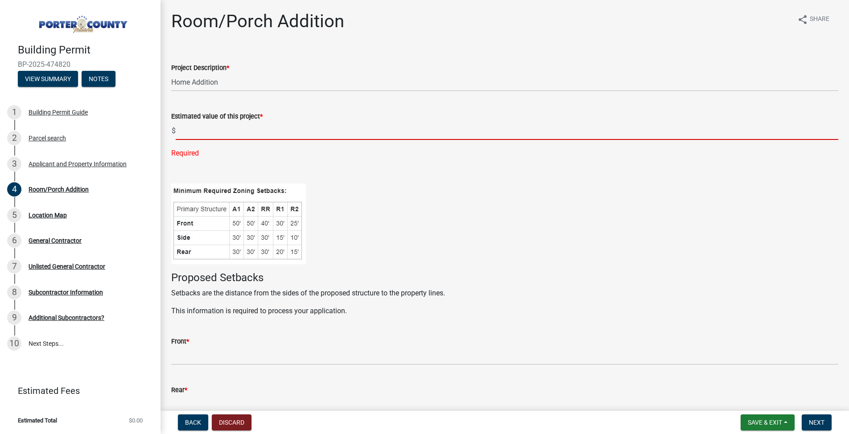
click at [185, 128] on input "text" at bounding box center [507, 131] width 663 height 18
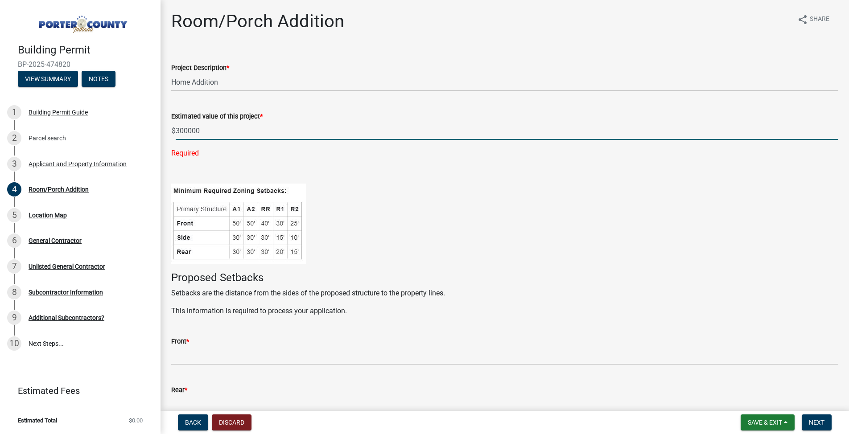
click at [272, 131] on input "300000" at bounding box center [507, 131] width 663 height 18
type input "300000"
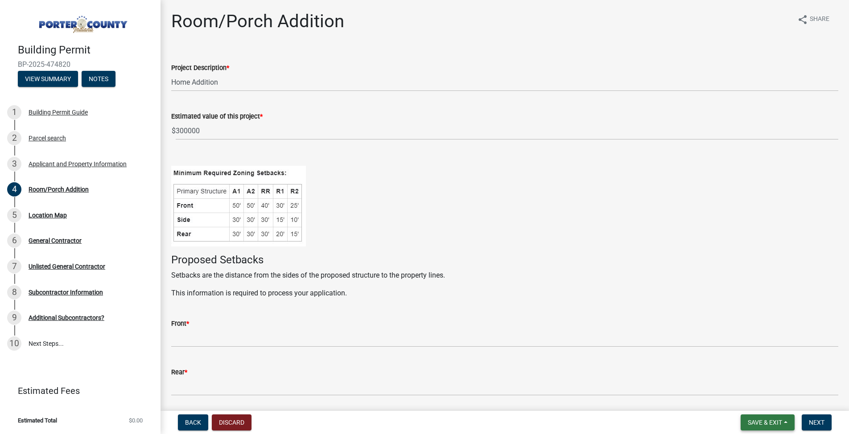
click at [763, 422] on span "Save & Exit" at bounding box center [765, 422] width 34 height 7
click at [745, 378] on button "Save" at bounding box center [758, 377] width 71 height 21
click at [786, 423] on button "Save & Exit" at bounding box center [768, 423] width 54 height 16
click at [759, 396] on button "Save & Exit" at bounding box center [758, 399] width 71 height 21
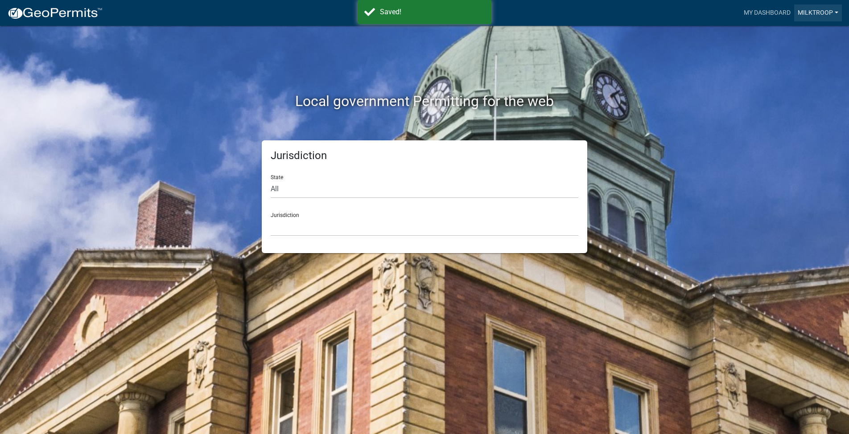
click at [813, 14] on link "milktroop" at bounding box center [818, 12] width 48 height 17
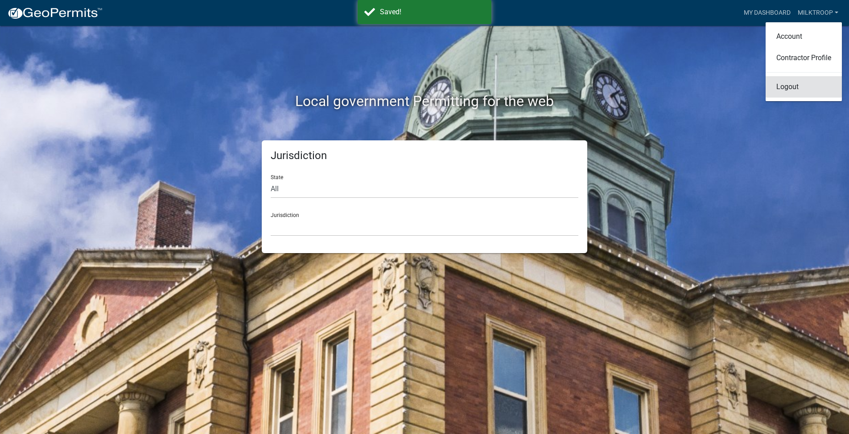
click at [788, 85] on link "Logout" at bounding box center [804, 86] width 76 height 21
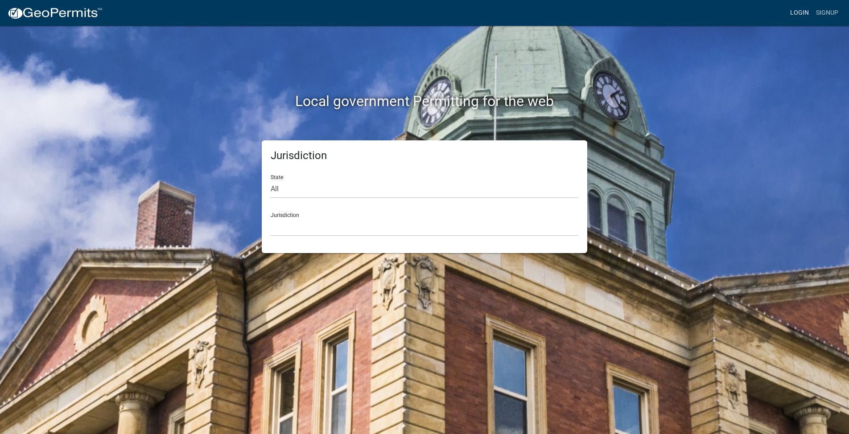
click at [799, 12] on link "Login" at bounding box center [800, 12] width 26 height 17
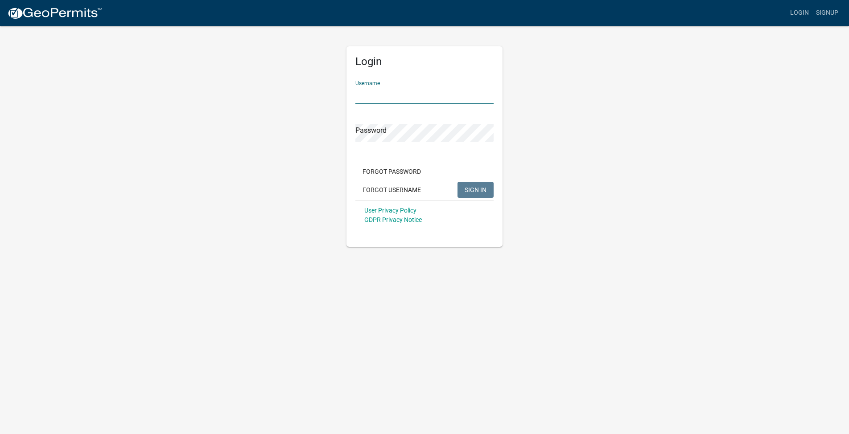
click at [361, 92] on input "Username" at bounding box center [424, 95] width 138 height 18
type input "milktroop"
click at [466, 190] on span "SIGN IN" at bounding box center [476, 189] width 22 height 7
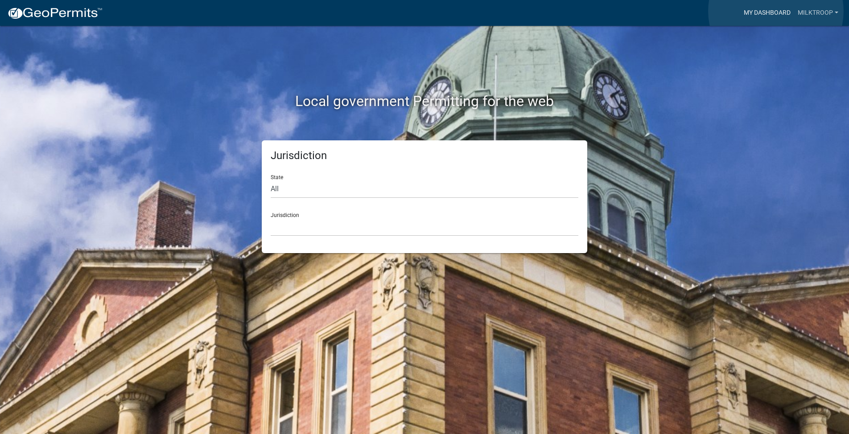
click at [776, 11] on link "My Dashboard" at bounding box center [767, 12] width 54 height 17
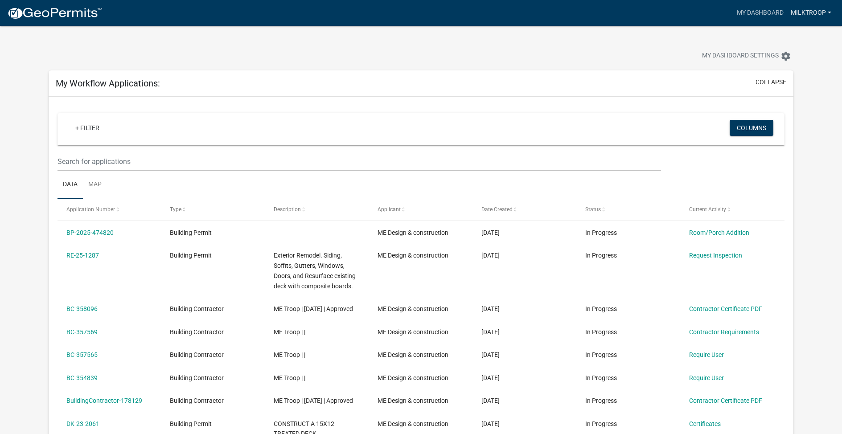
click at [830, 12] on link "milktroop" at bounding box center [812, 12] width 48 height 17
click at [783, 88] on link "Logout" at bounding box center [797, 86] width 76 height 21
